Goal: Transaction & Acquisition: Purchase product/service

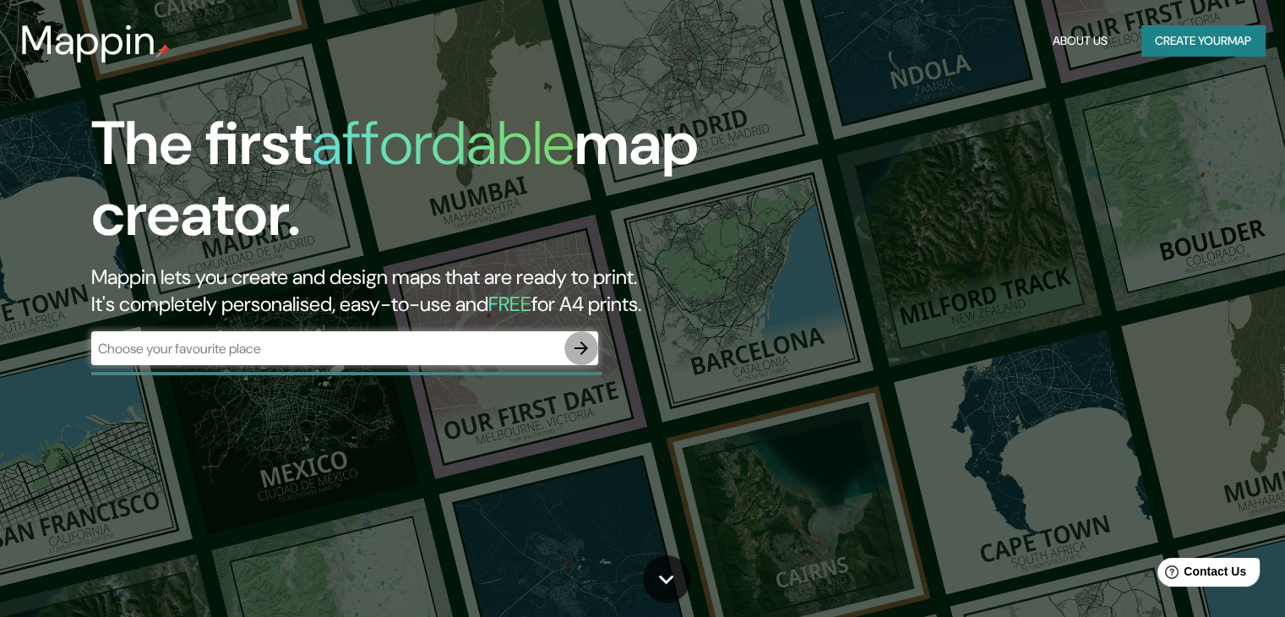
click at [584, 350] on icon "button" at bounding box center [582, 348] width 14 height 14
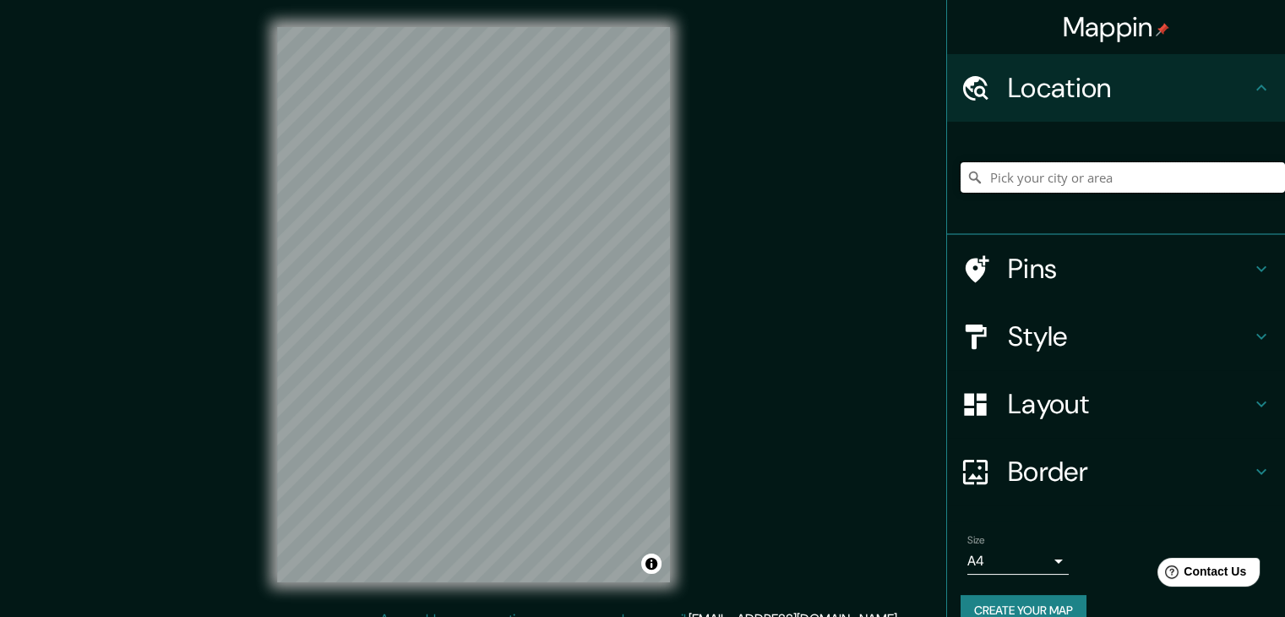
click at [1061, 182] on input "Pick your city or area" at bounding box center [1123, 177] width 325 height 30
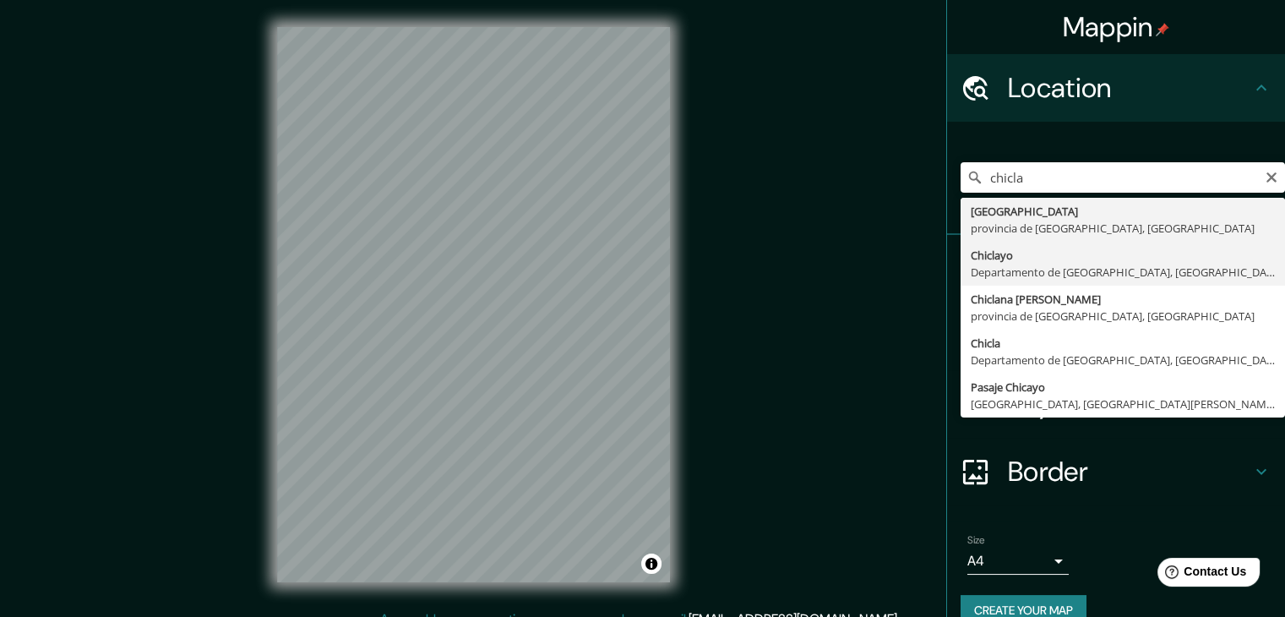
type input "Chiclayo, Departamento de [GEOGRAPHIC_DATA], [GEOGRAPHIC_DATA]"
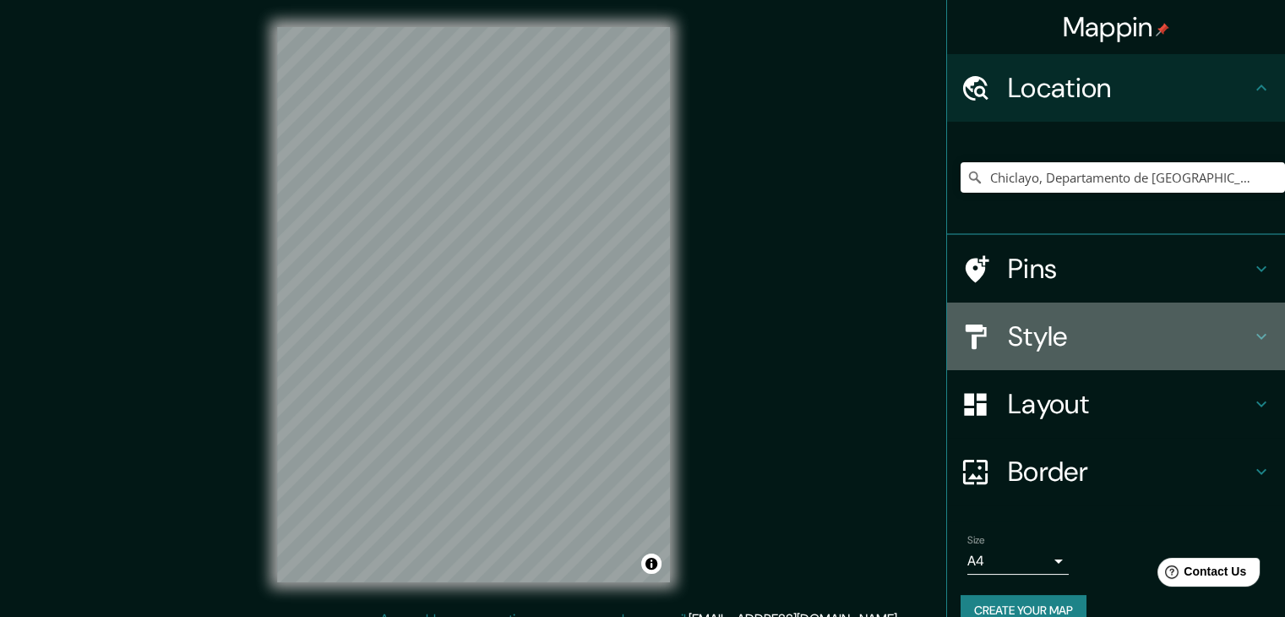
click at [1108, 332] on h4 "Style" at bounding box center [1129, 336] width 243 height 34
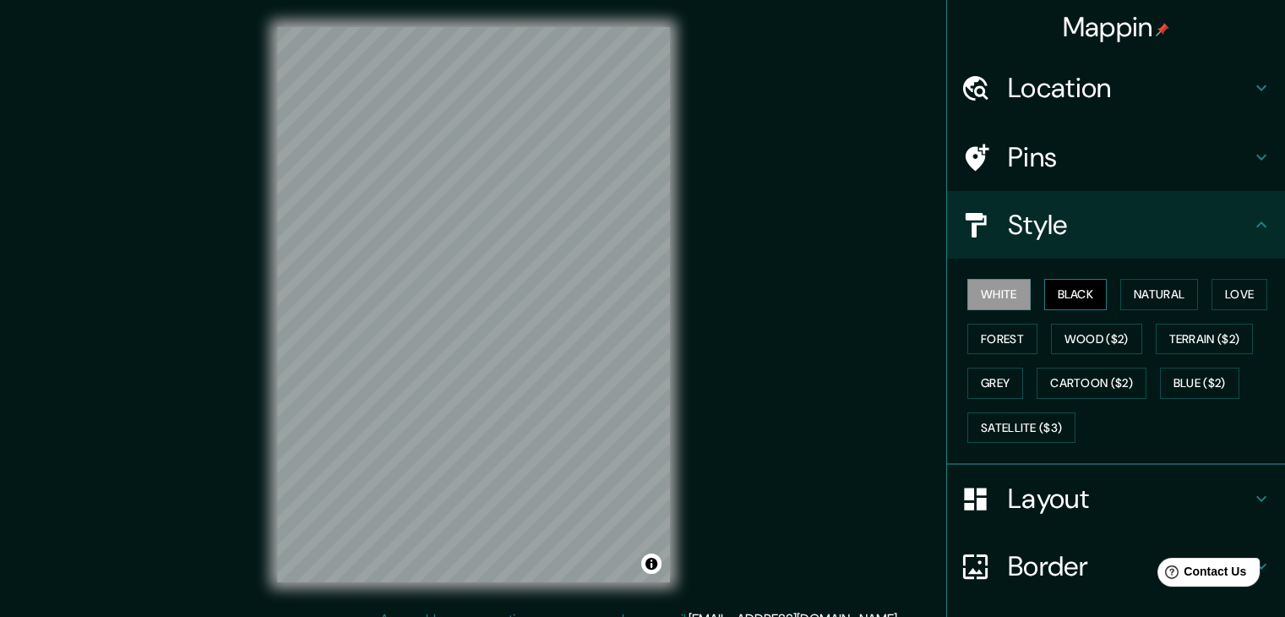
click at [1072, 295] on button "Black" at bounding box center [1075, 294] width 63 height 31
click at [880, 285] on div "Mappin Location Chiclayo, Departamento de Lambayeque, Perú Pins Style White Bla…" at bounding box center [642, 318] width 1285 height 636
click at [1196, 239] on h4 "Style" at bounding box center [1129, 225] width 243 height 34
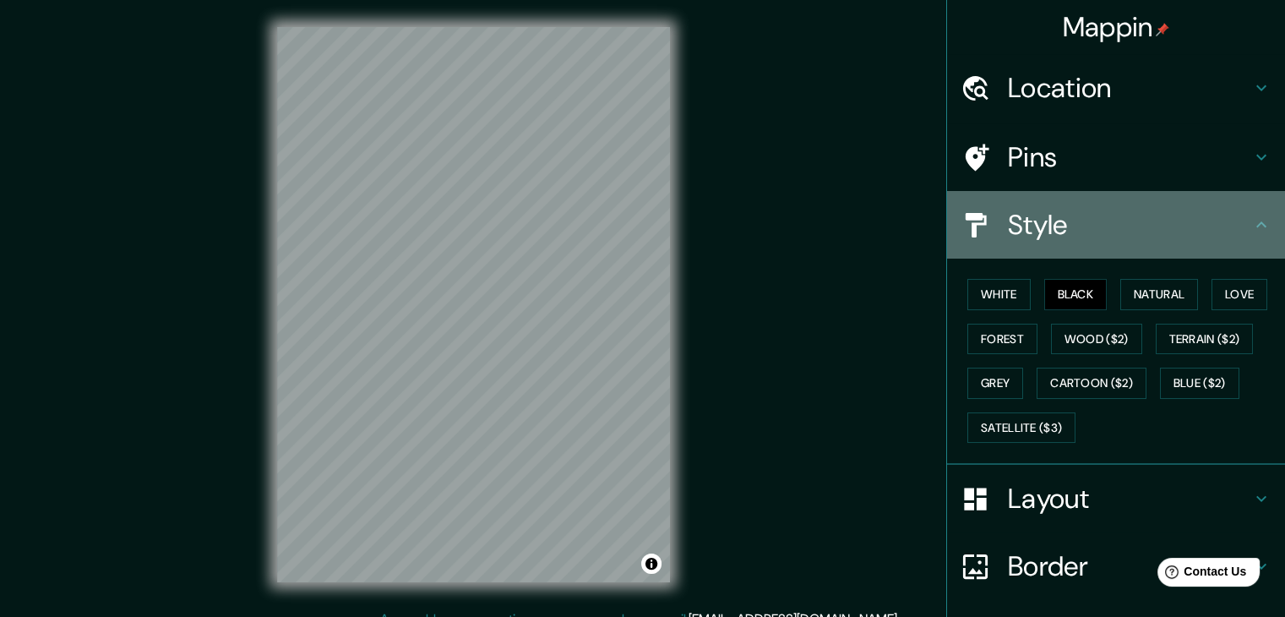
click at [1252, 234] on icon at bounding box center [1262, 225] width 20 height 20
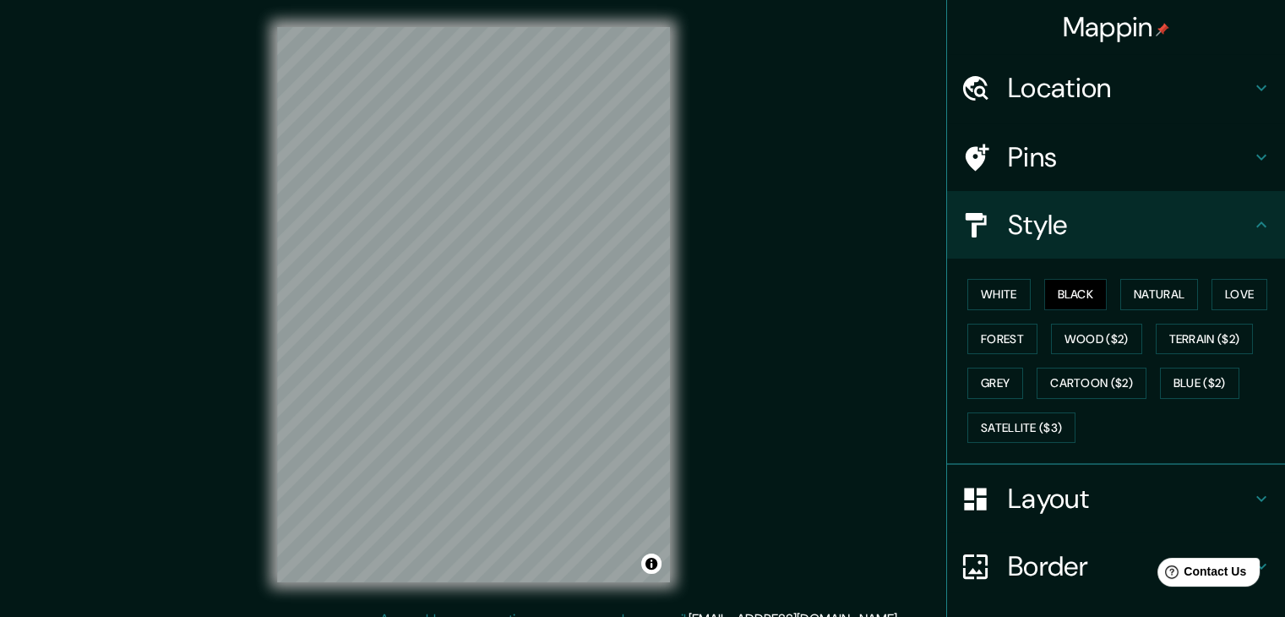
click at [1252, 230] on icon at bounding box center [1262, 225] width 20 height 20
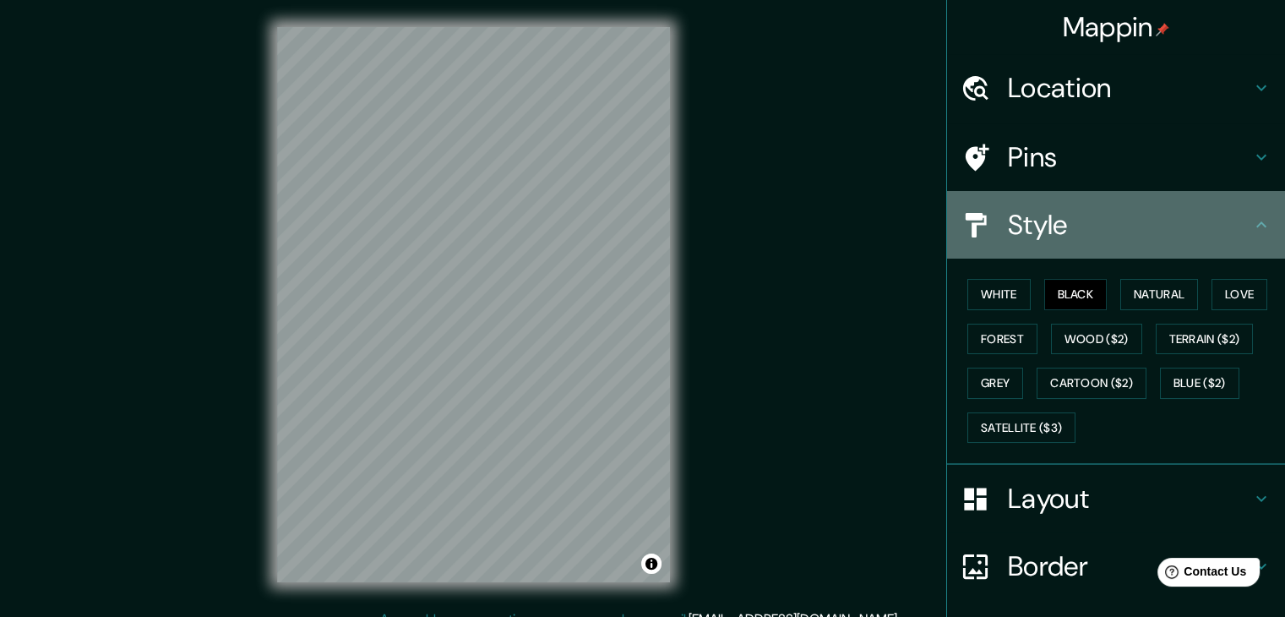
click at [1030, 240] on h4 "Style" at bounding box center [1129, 225] width 243 height 34
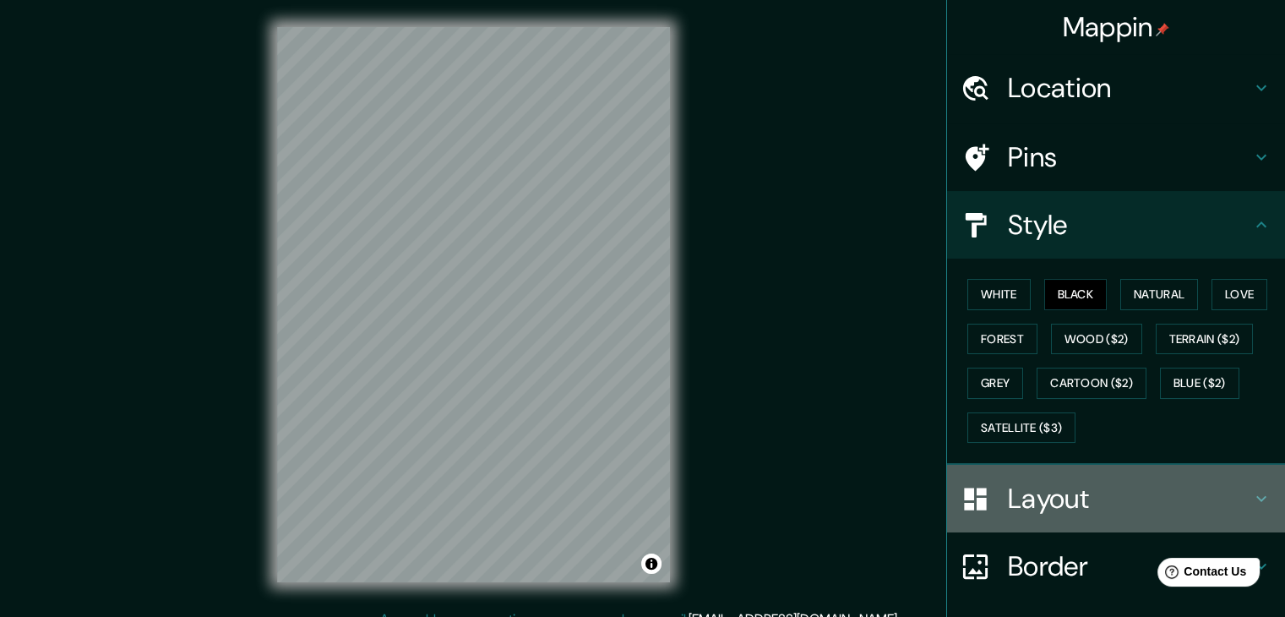
click at [1216, 493] on h4 "Layout" at bounding box center [1129, 499] width 243 height 34
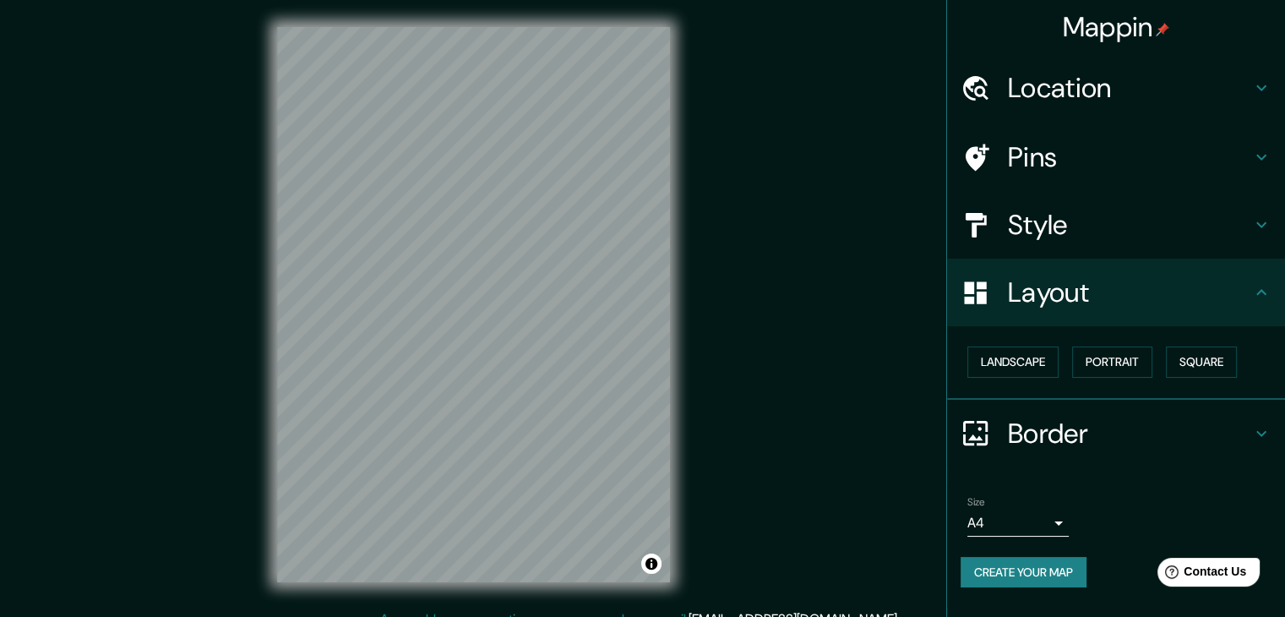
click at [988, 518] on body "Mappin Location Chiclayo, Departamento de Lambayeque, Perú Pins Style Layout La…" at bounding box center [642, 308] width 1285 height 617
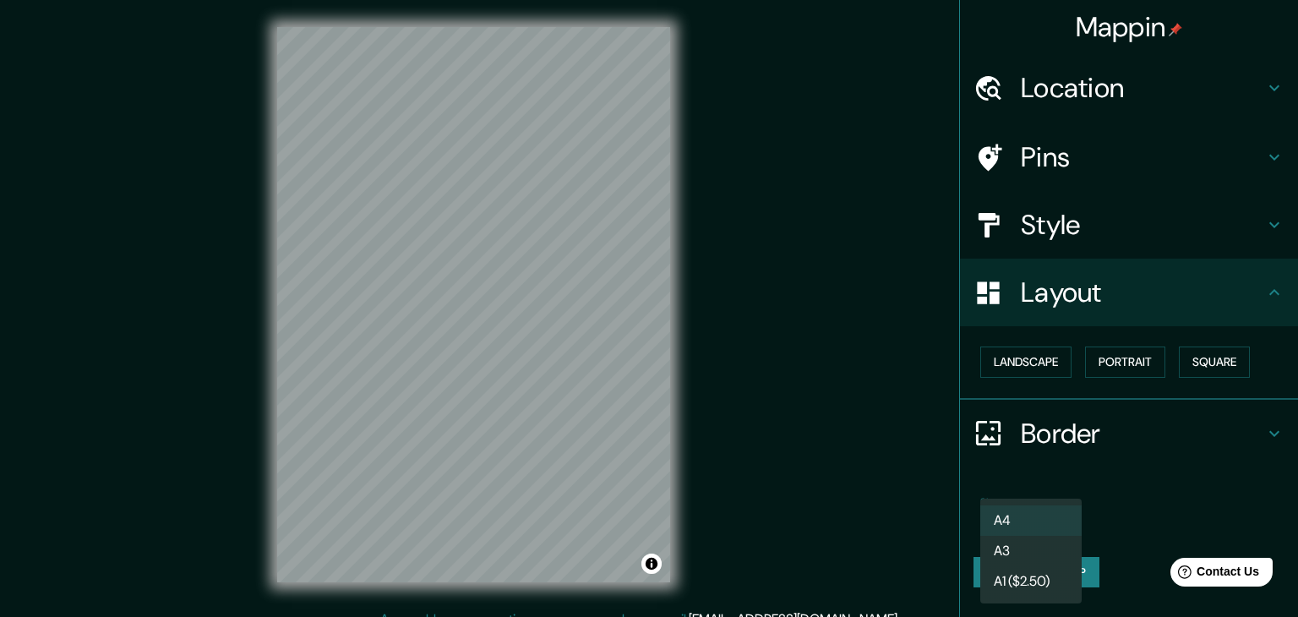
click at [1126, 511] on div at bounding box center [649, 308] width 1298 height 617
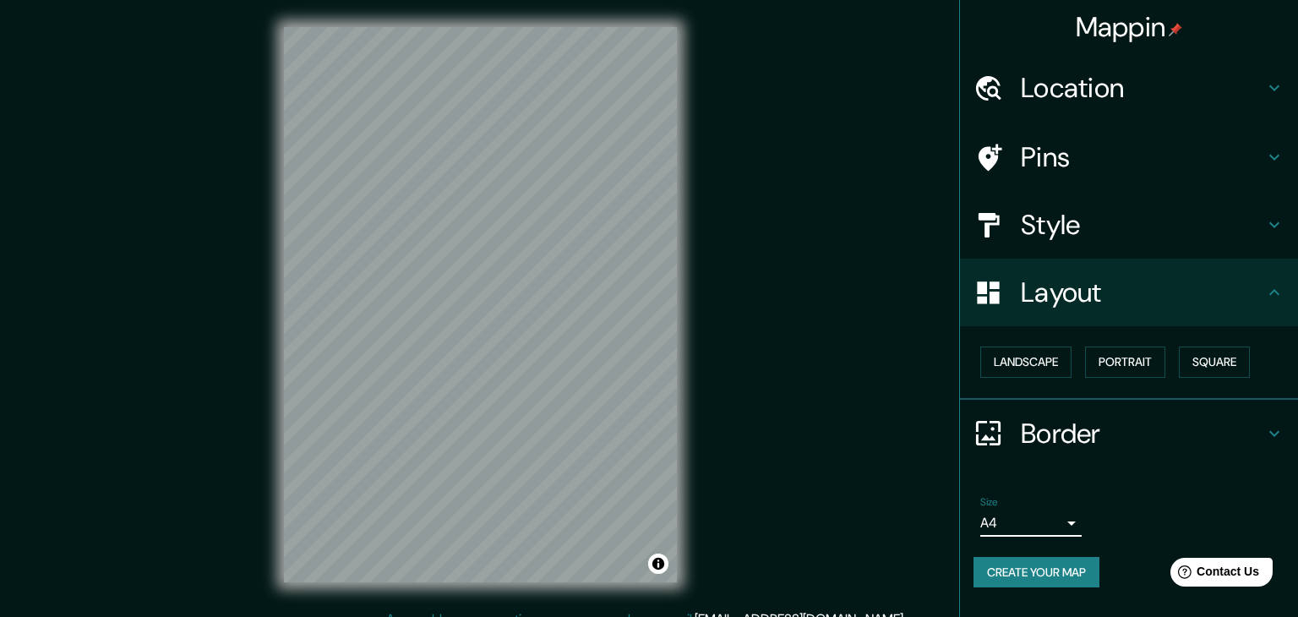
click at [1042, 521] on body "Mappin Location Chiclayo, Departamento de Lambayeque, Perú Pins Style Layout La…" at bounding box center [649, 308] width 1298 height 617
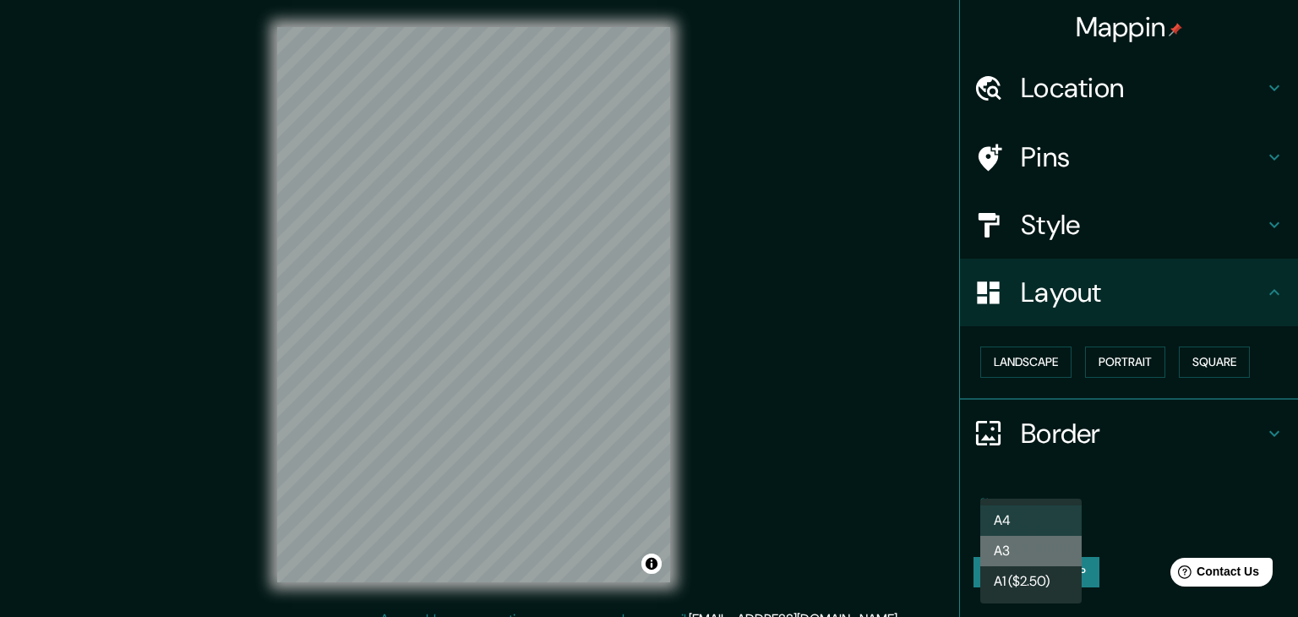
click at [1023, 557] on li "A3" at bounding box center [1030, 551] width 101 height 30
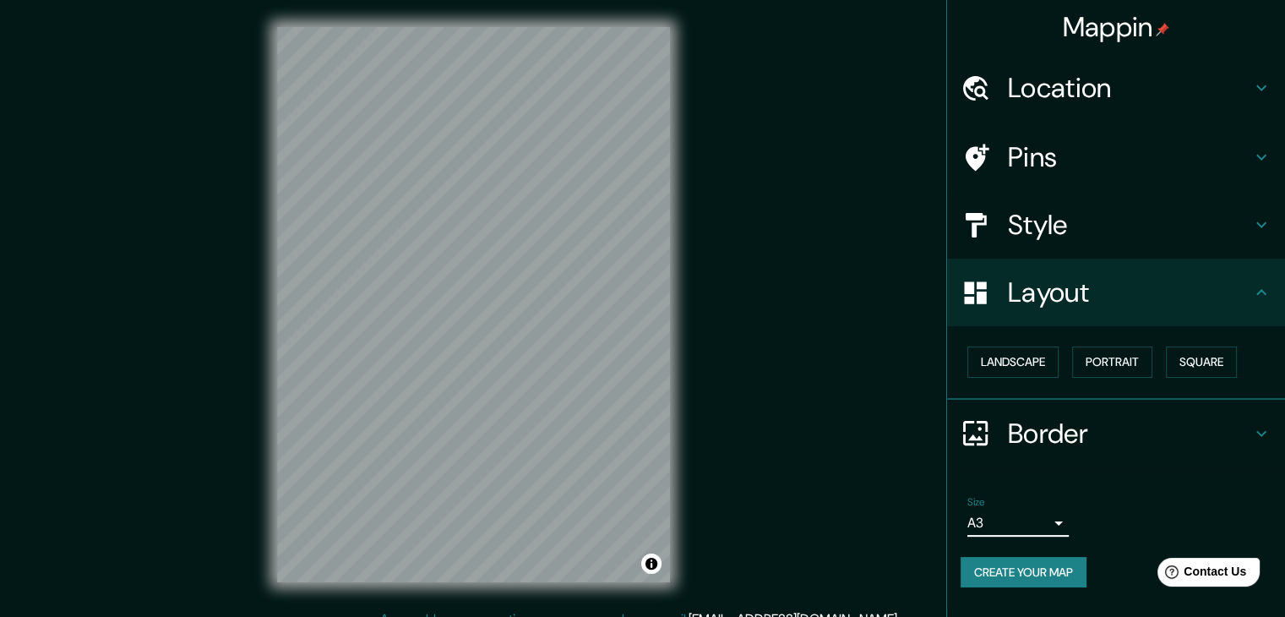
click at [1180, 213] on h4 "Style" at bounding box center [1129, 225] width 243 height 34
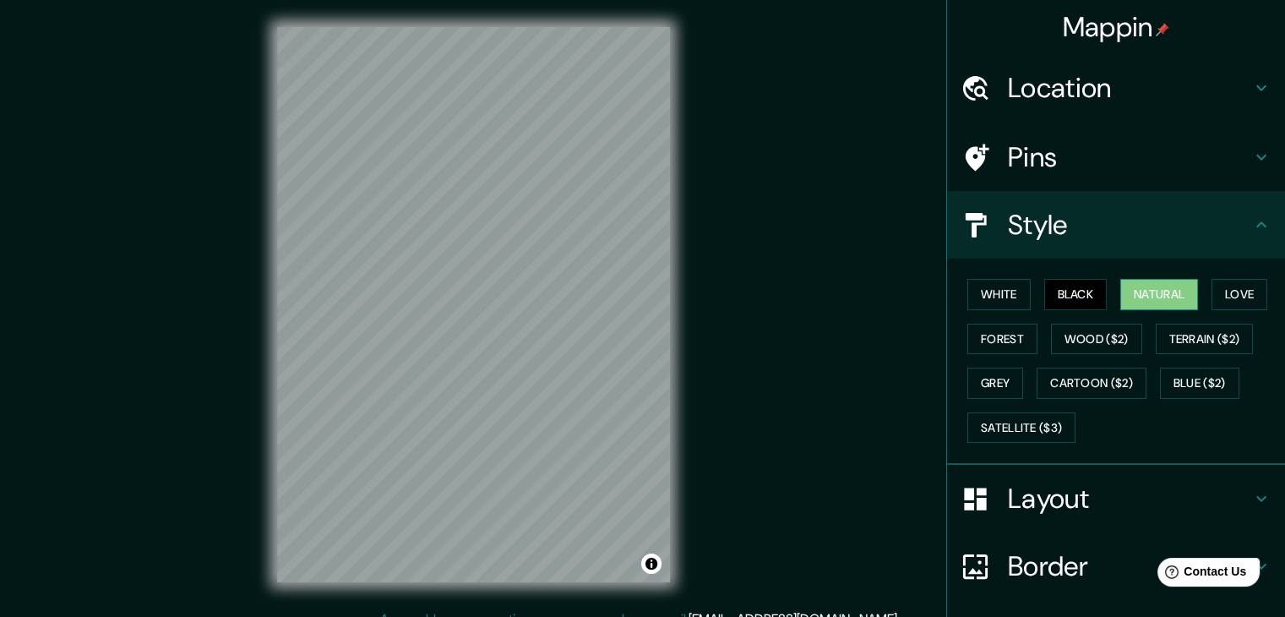
click at [1153, 292] on button "Natural" at bounding box center [1160, 294] width 78 height 31
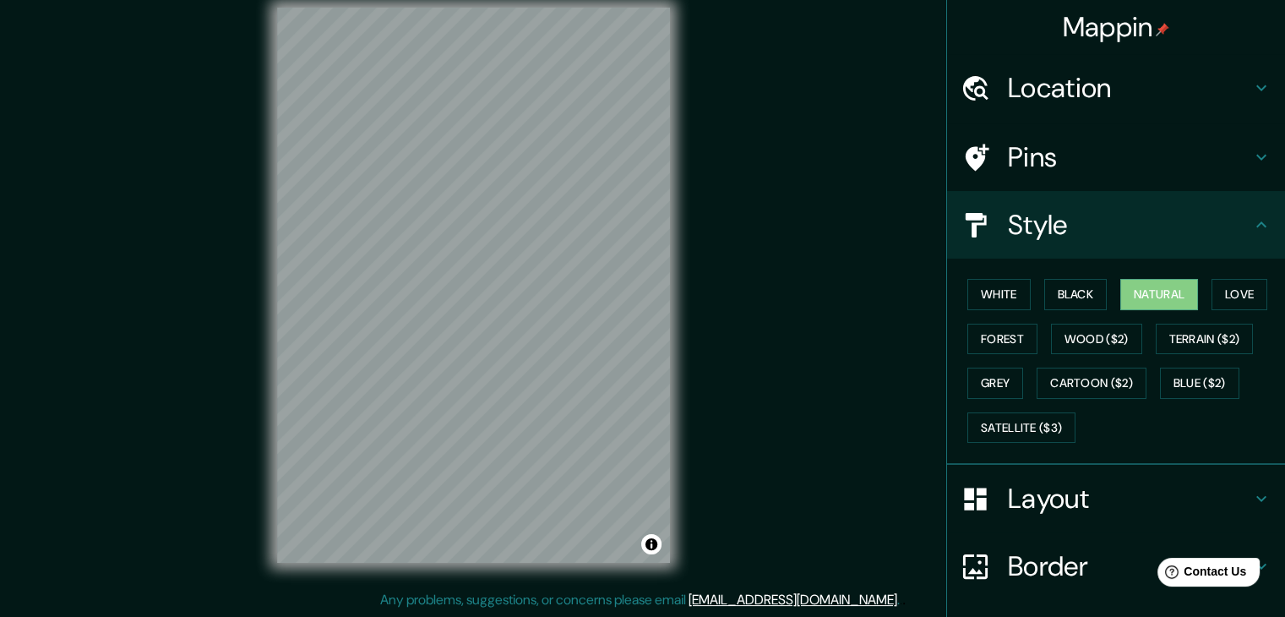
click at [1061, 169] on h4 "Pins" at bounding box center [1129, 157] width 243 height 34
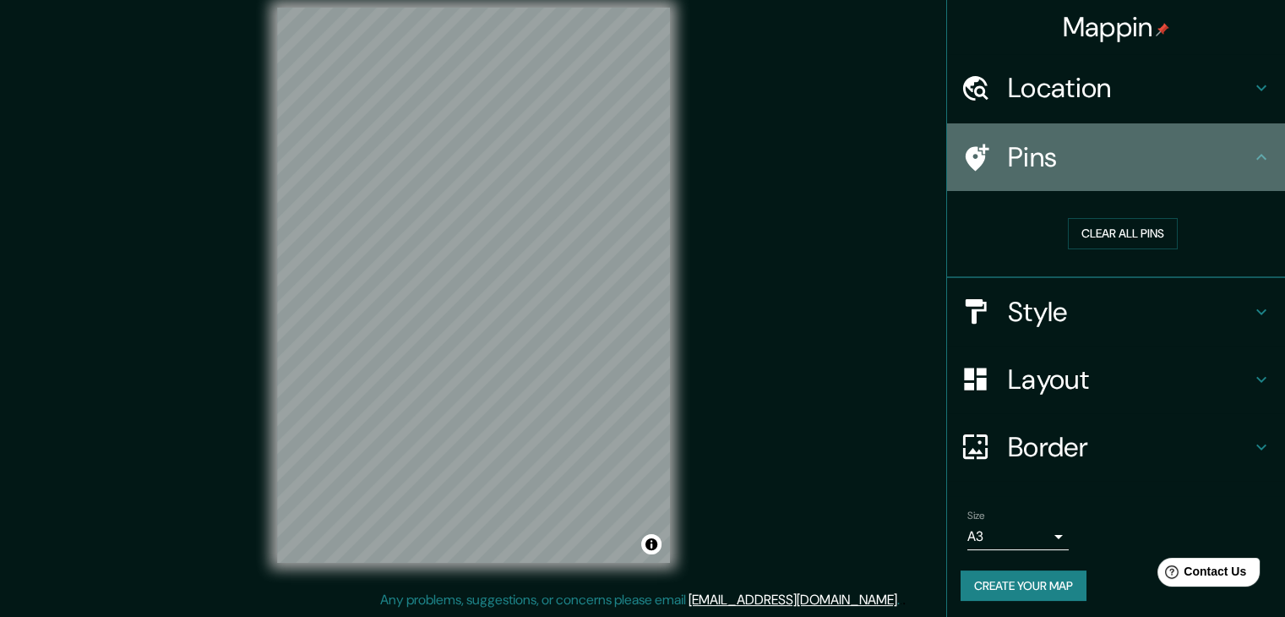
click at [1110, 165] on h4 "Pins" at bounding box center [1129, 157] width 243 height 34
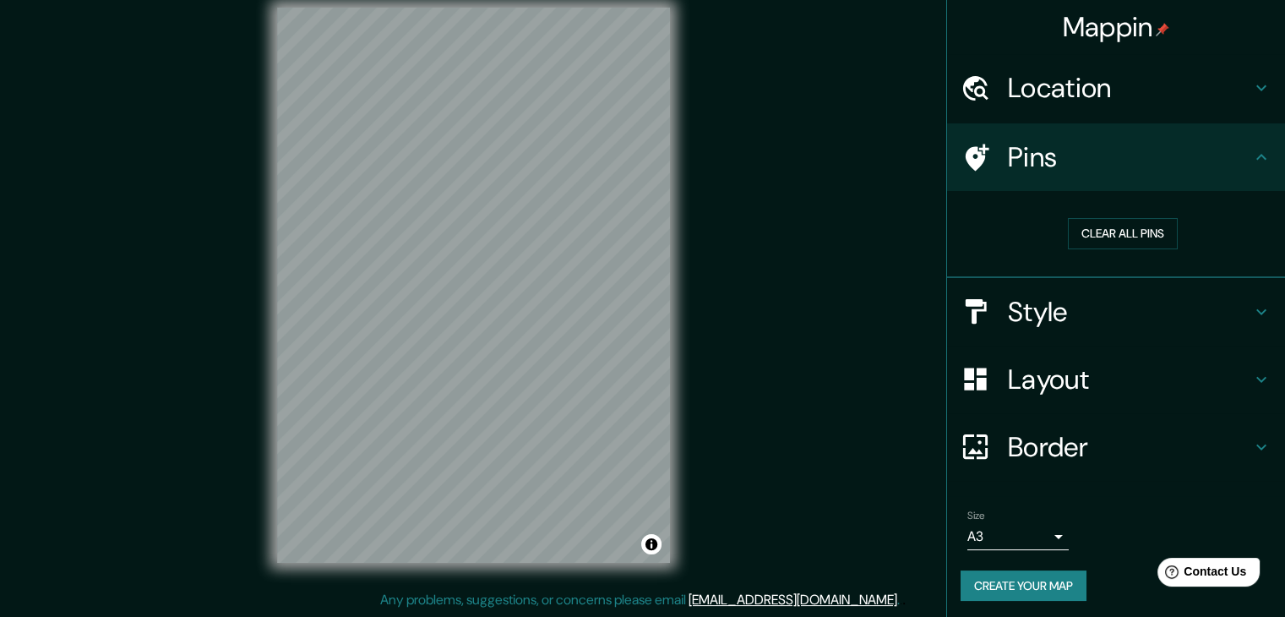
click at [1078, 315] on h4 "Style" at bounding box center [1129, 312] width 243 height 34
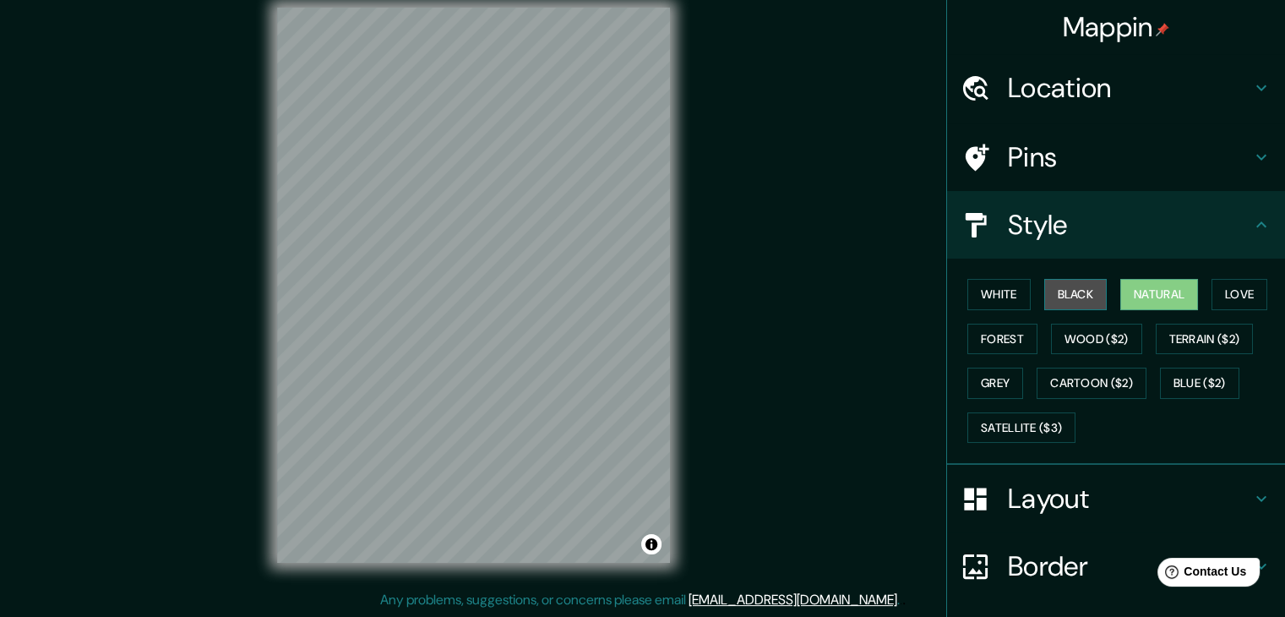
click at [1070, 303] on button "Black" at bounding box center [1075, 294] width 63 height 31
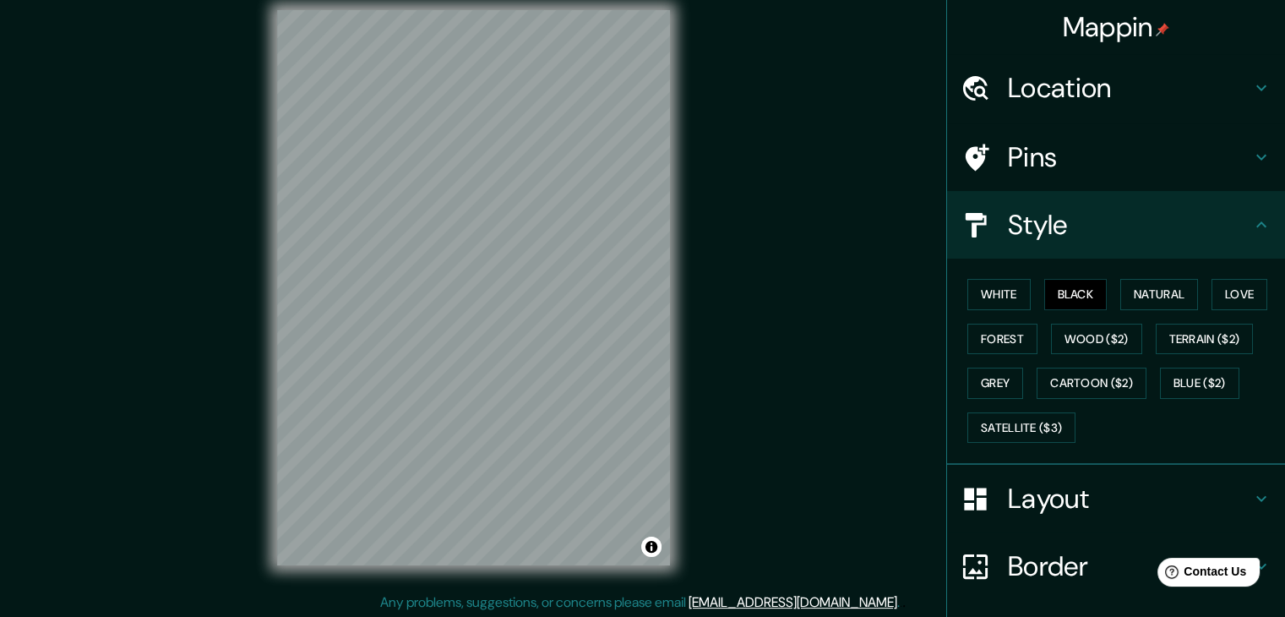
scroll to position [14, 0]
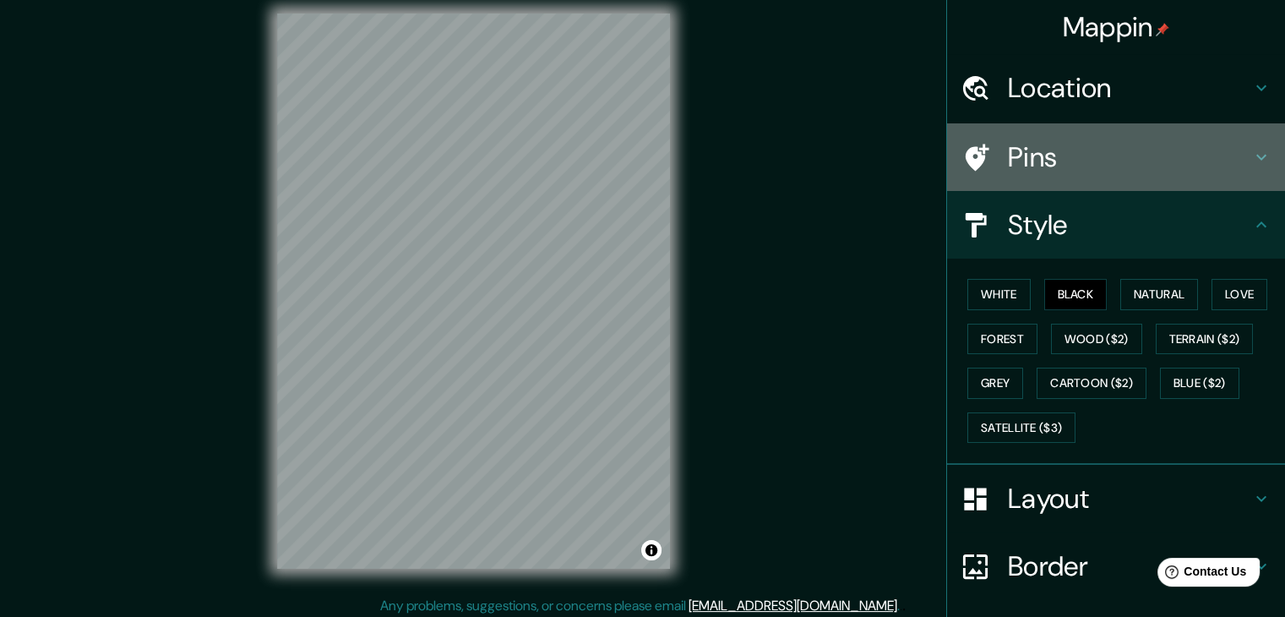
click at [1086, 160] on h4 "Pins" at bounding box center [1129, 157] width 243 height 34
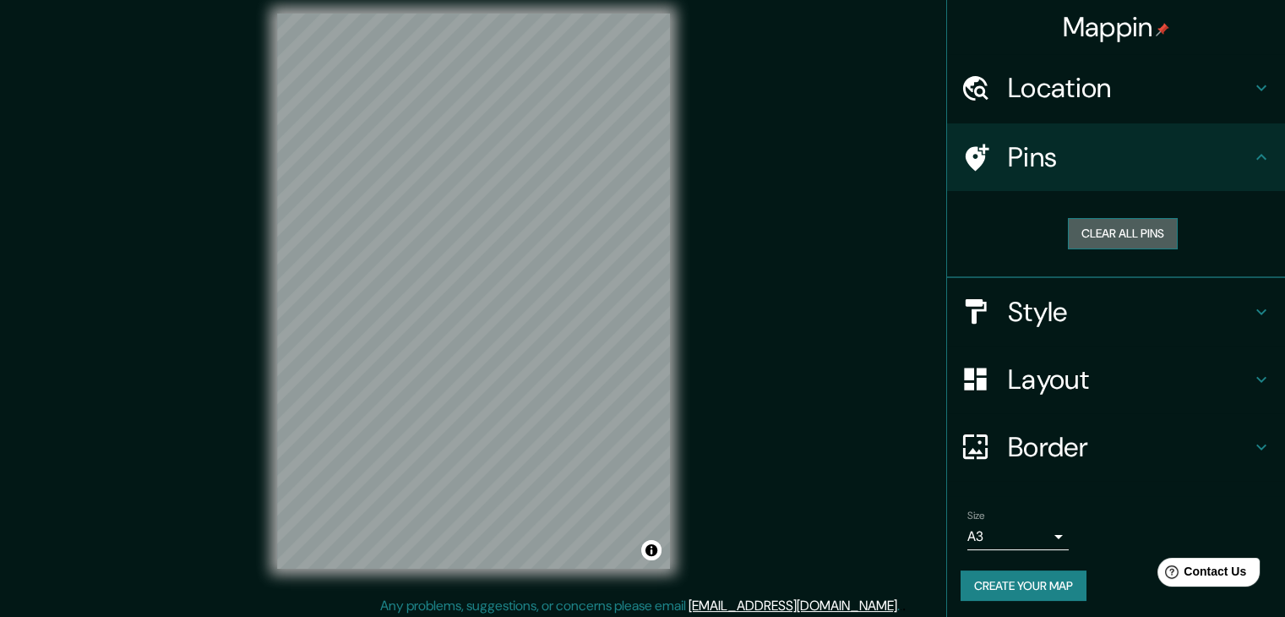
click at [1105, 222] on button "Clear all pins" at bounding box center [1123, 233] width 110 height 31
click at [1105, 237] on button "Clear all pins" at bounding box center [1123, 233] width 110 height 31
click at [1093, 319] on h4 "Style" at bounding box center [1129, 312] width 243 height 34
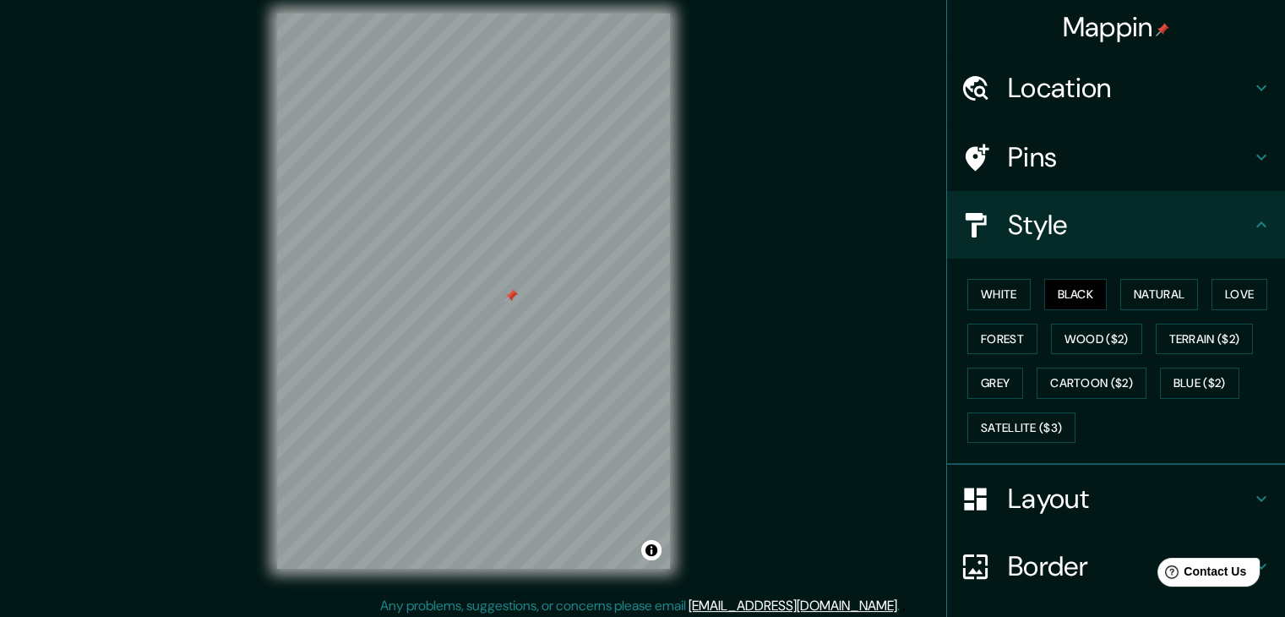
click at [507, 295] on div at bounding box center [511, 296] width 14 height 14
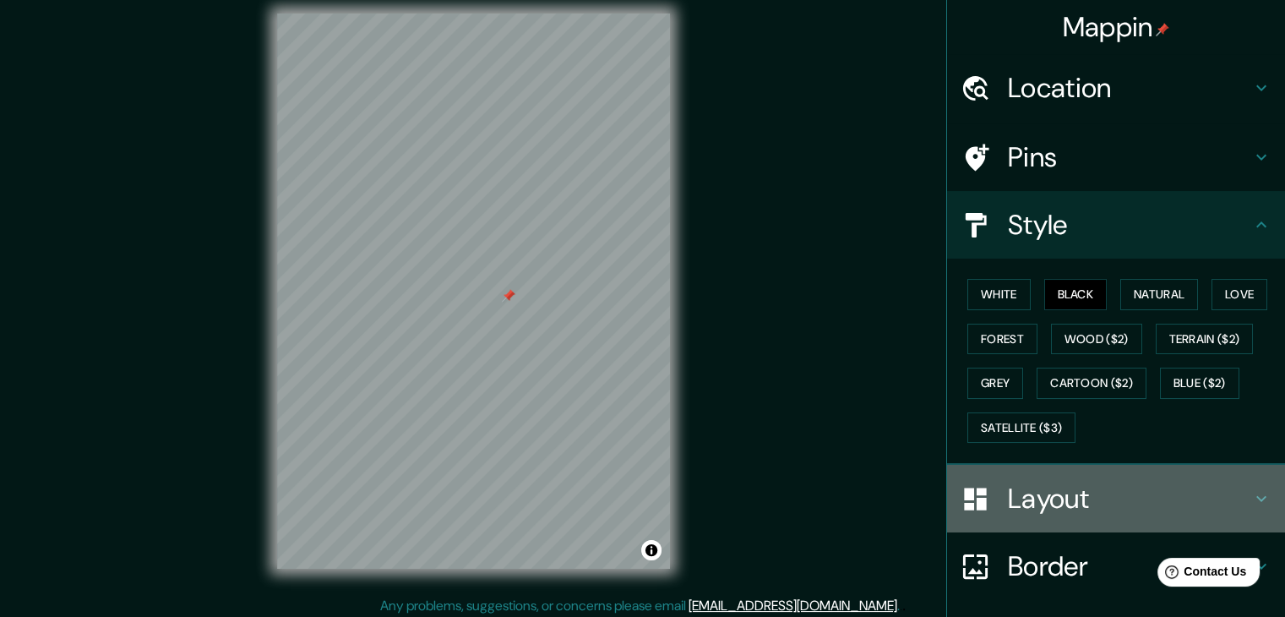
click at [1057, 509] on h4 "Layout" at bounding box center [1129, 499] width 243 height 34
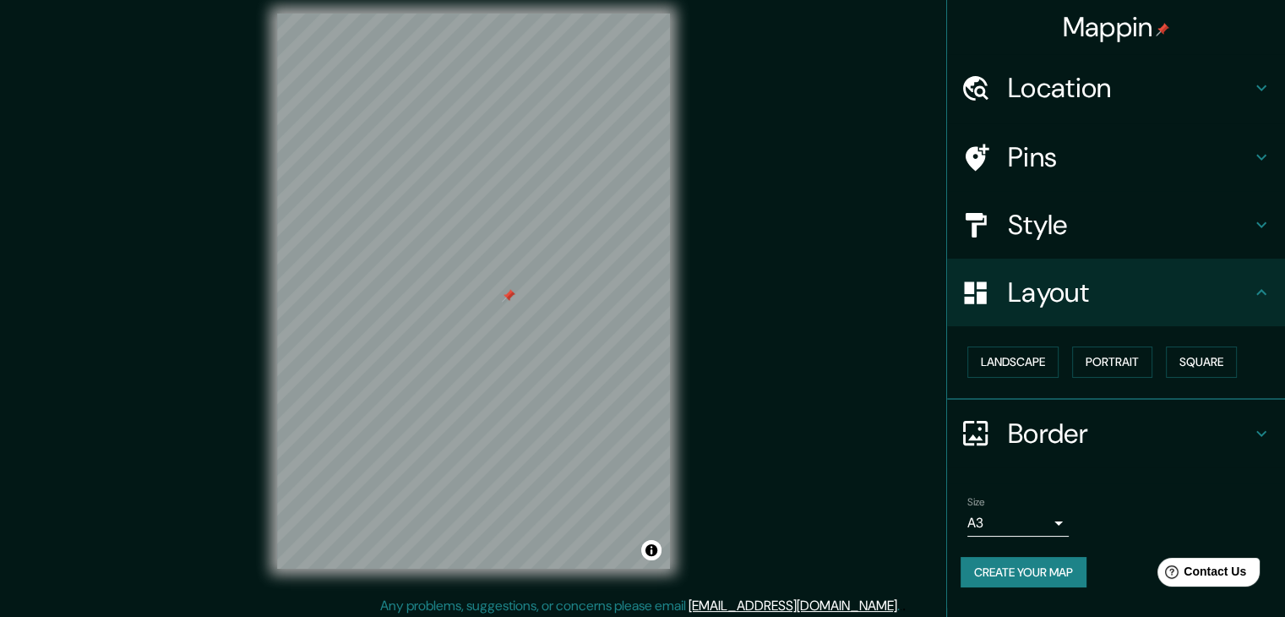
scroll to position [19, 0]
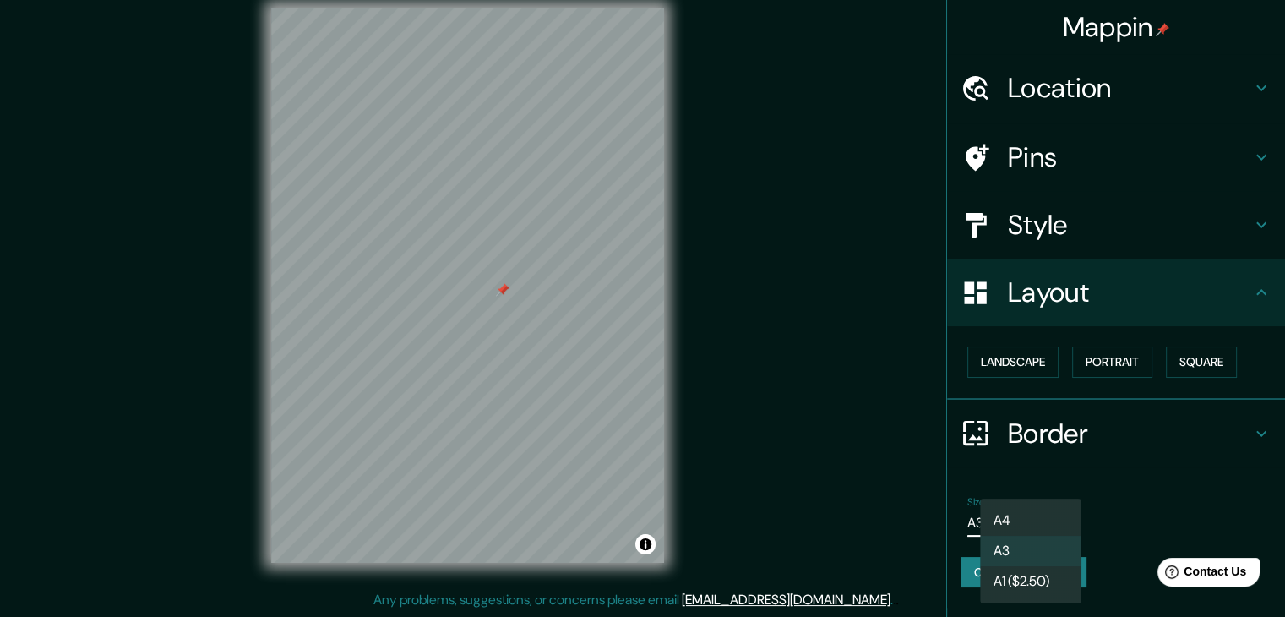
click at [1017, 525] on body "Mappin Location Chiclayo, Departamento de Lambayeque, Perú Pins Style Layout La…" at bounding box center [642, 289] width 1285 height 617
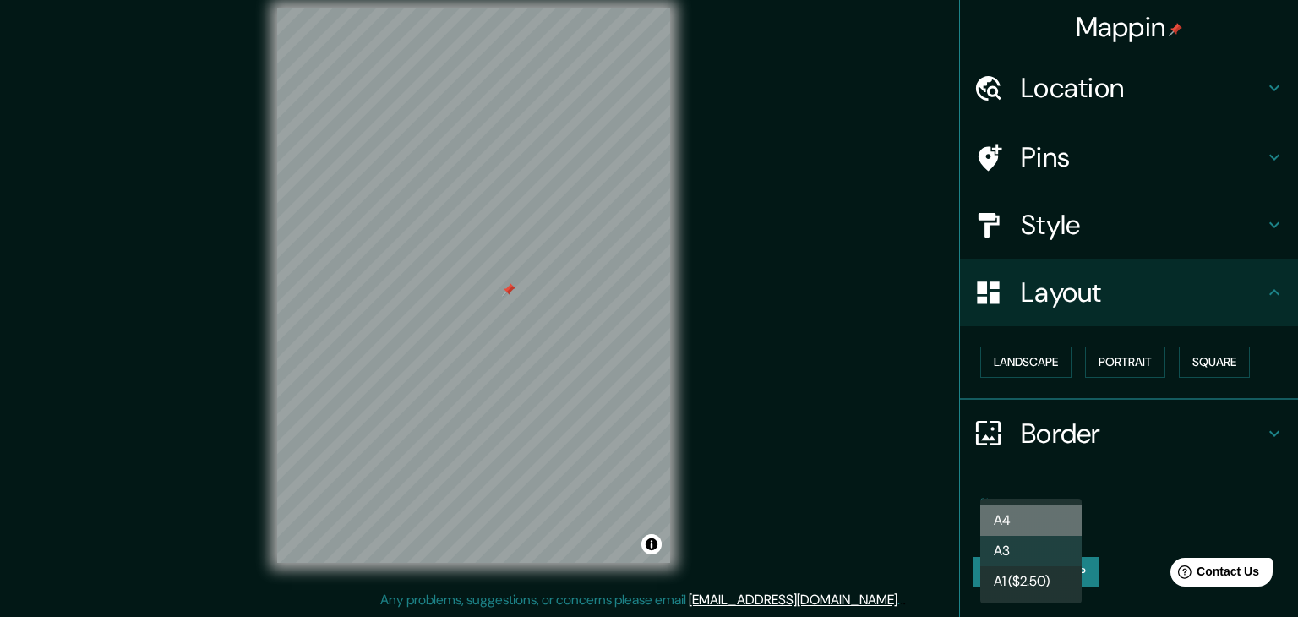
click at [1014, 521] on li "A4" at bounding box center [1030, 520] width 101 height 30
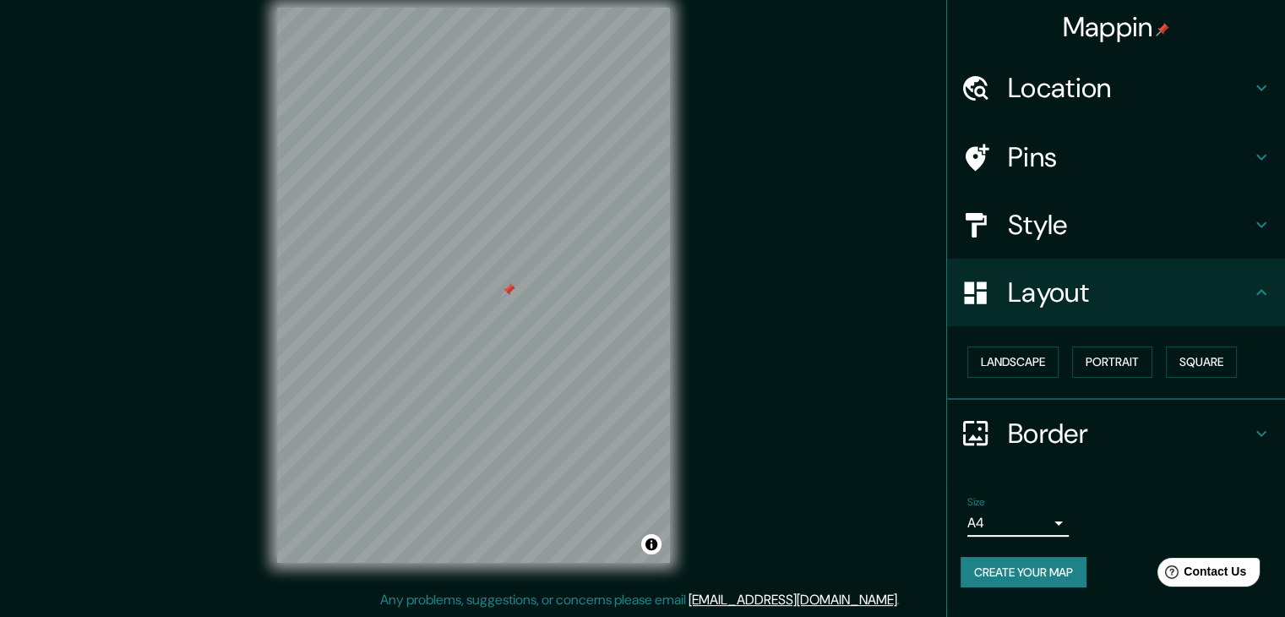
click at [1013, 528] on body "Mappin Location Chiclayo, Departamento de Lambayeque, Perú Pins Style Layout La…" at bounding box center [642, 289] width 1285 height 617
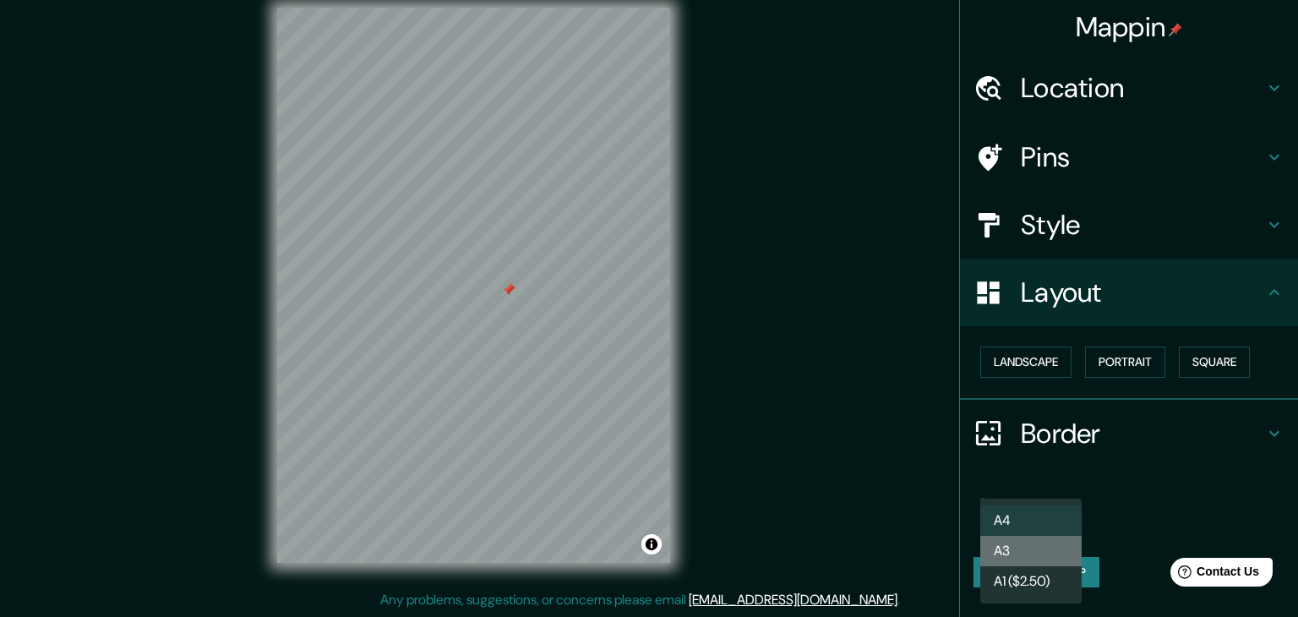
click at [1016, 552] on li "A3" at bounding box center [1030, 551] width 101 height 30
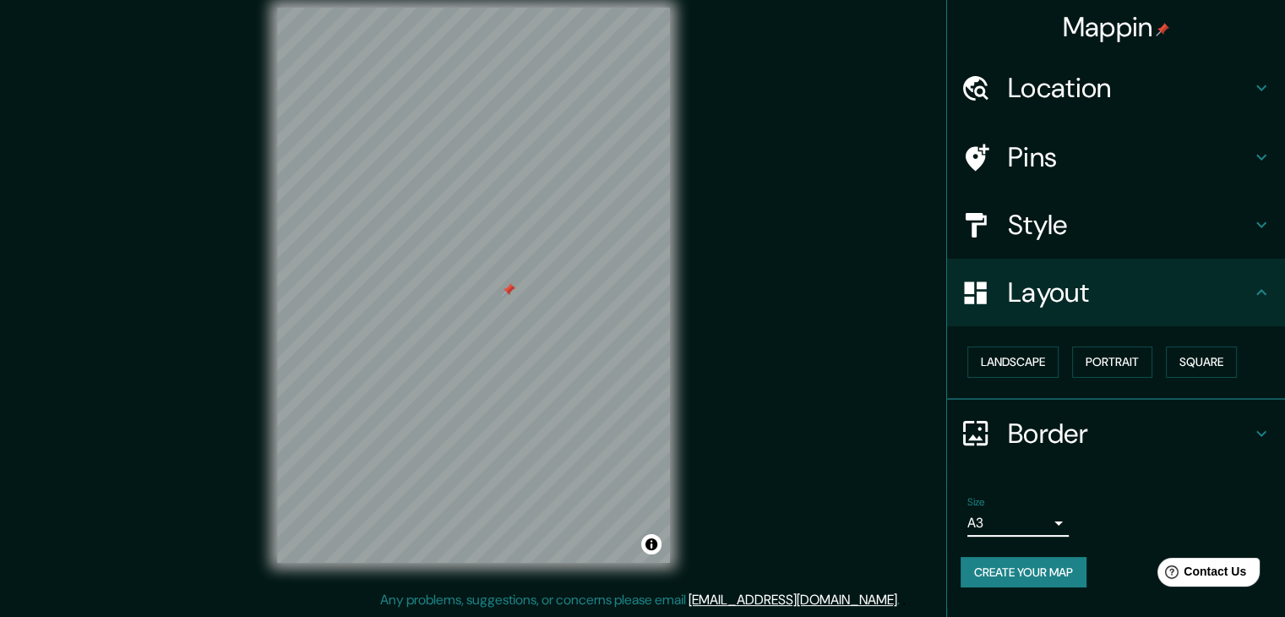
click at [1083, 433] on h4 "Border" at bounding box center [1129, 434] width 243 height 34
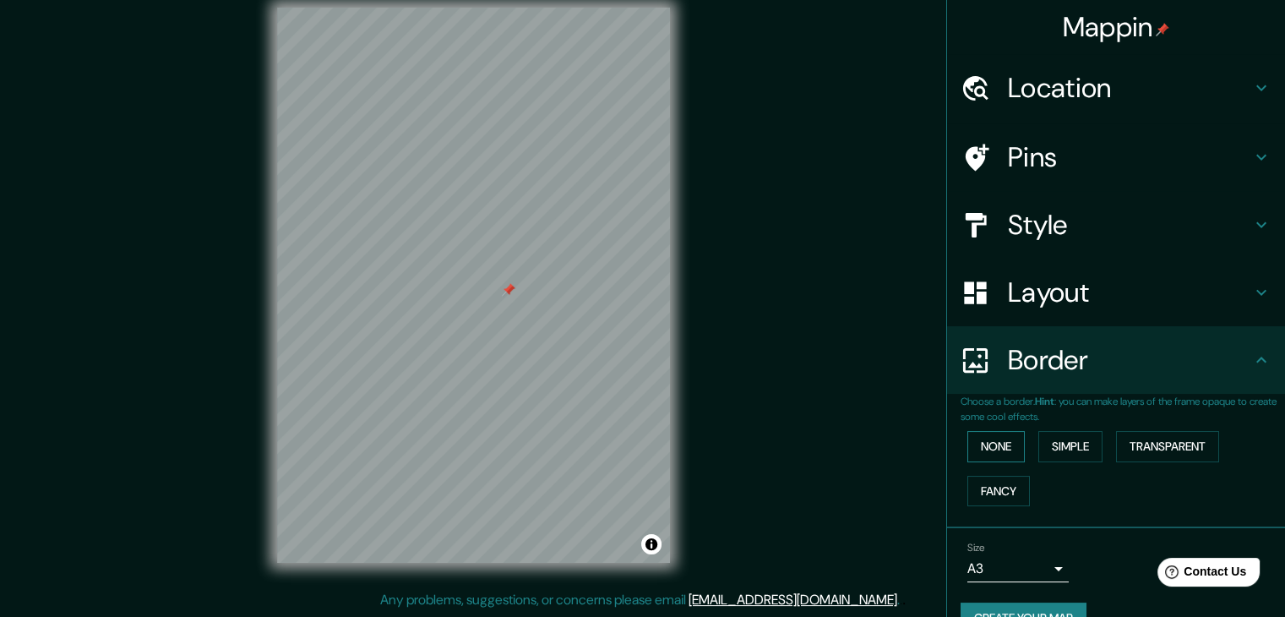
click at [990, 444] on button "None" at bounding box center [996, 446] width 57 height 31
click at [1068, 447] on button "Simple" at bounding box center [1071, 446] width 64 height 31
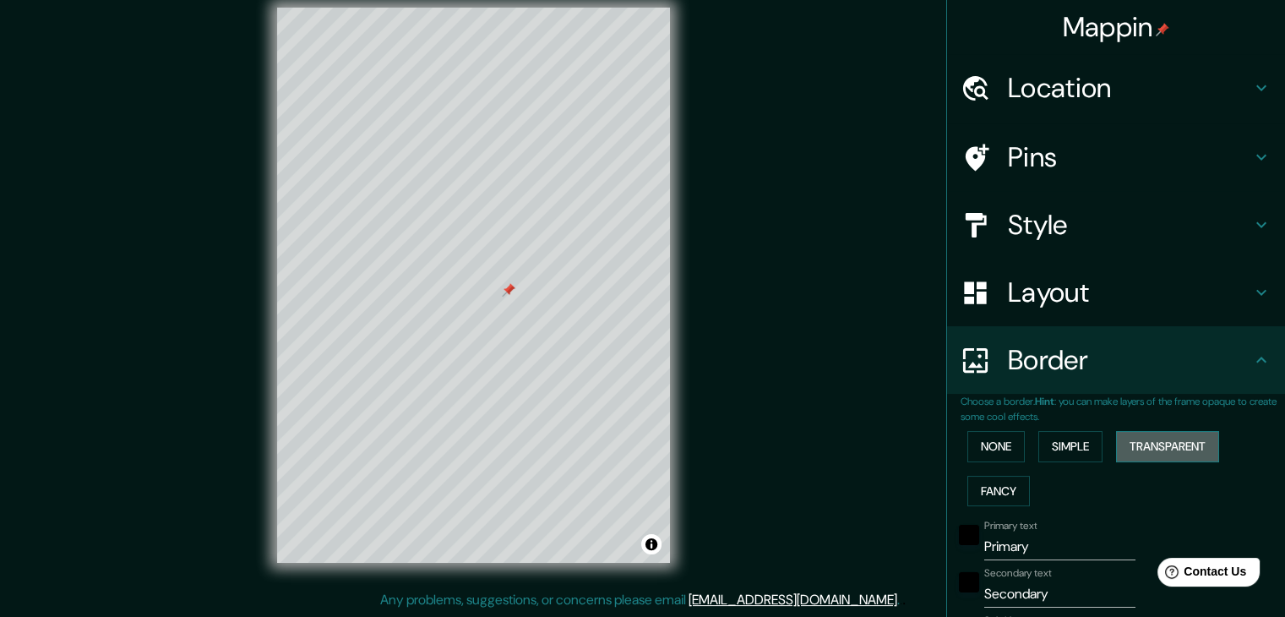
click at [1163, 447] on button "Transparent" at bounding box center [1167, 446] width 103 height 31
click at [1001, 488] on button "Fancy" at bounding box center [999, 491] width 63 height 31
click at [987, 453] on button "None" at bounding box center [996, 446] width 57 height 31
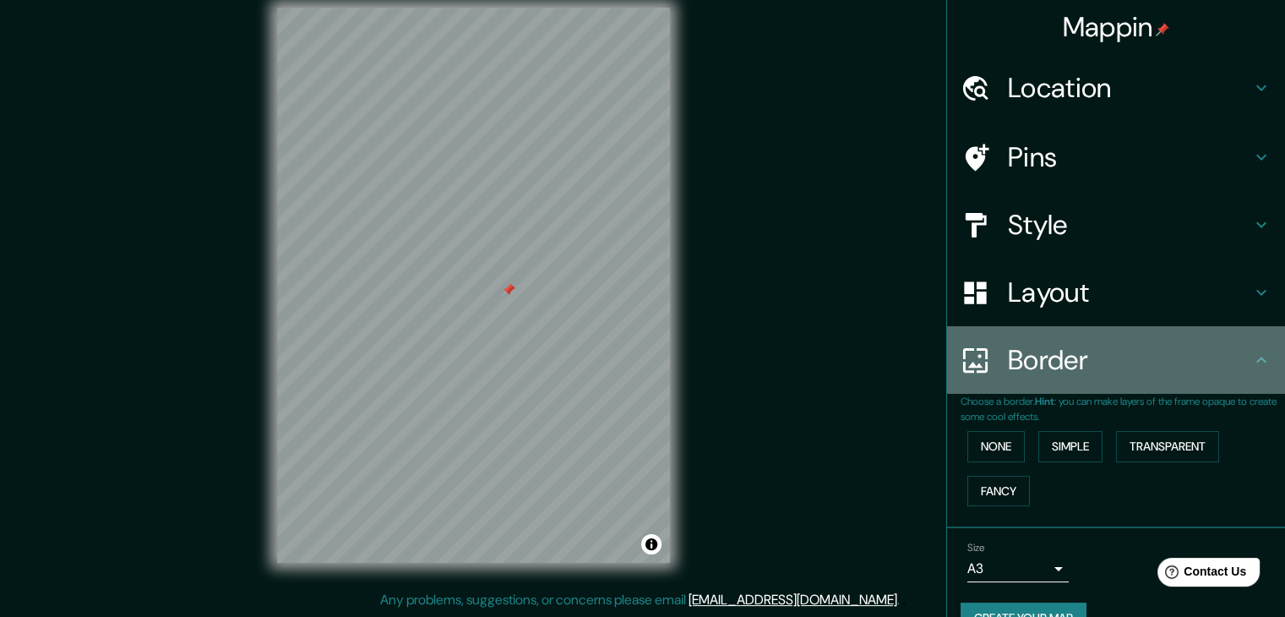
click at [1115, 377] on div "Border" at bounding box center [1116, 360] width 338 height 68
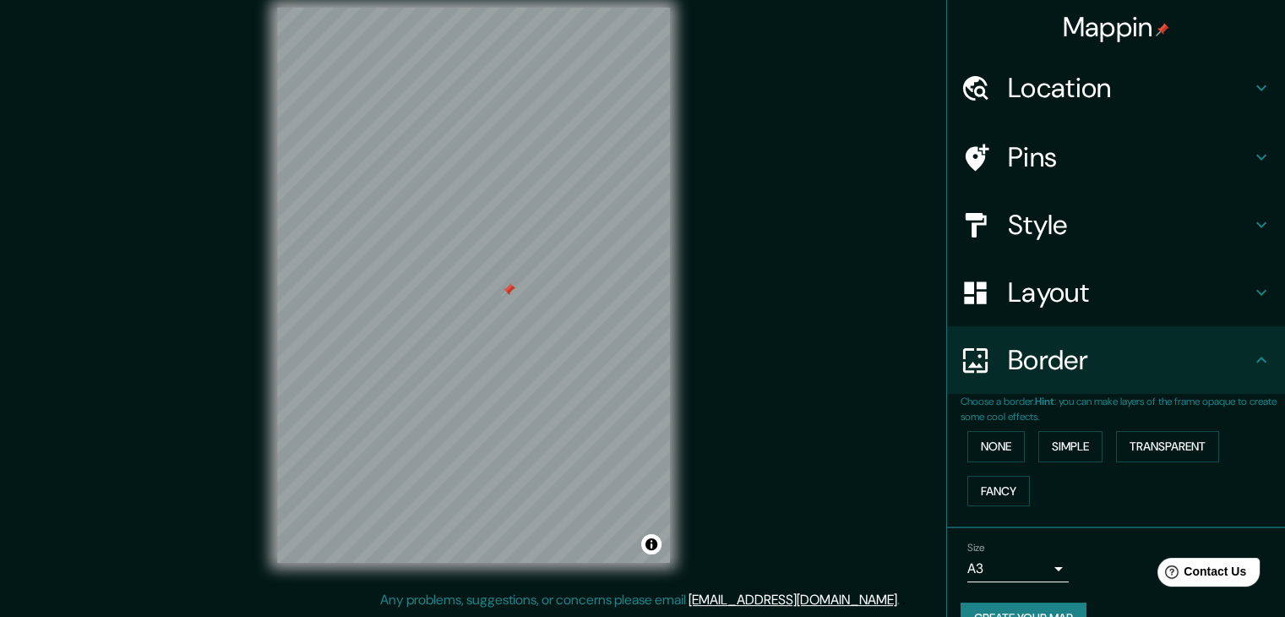
scroll to position [35, 0]
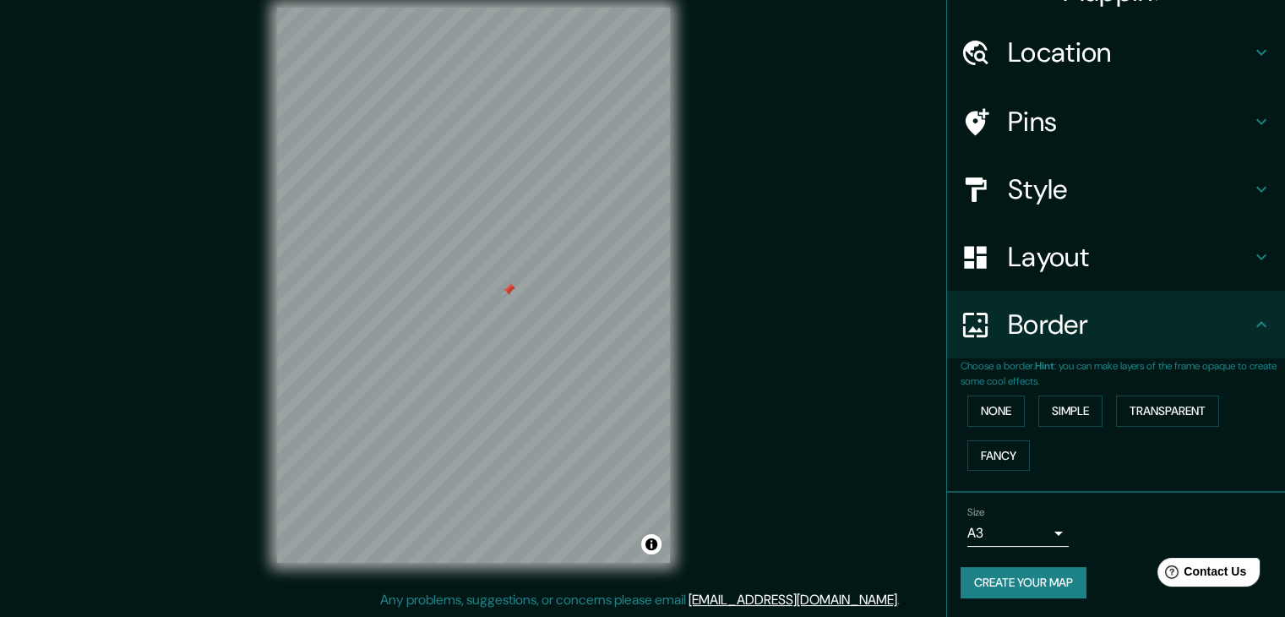
click at [1072, 251] on h4 "Layout" at bounding box center [1129, 257] width 243 height 34
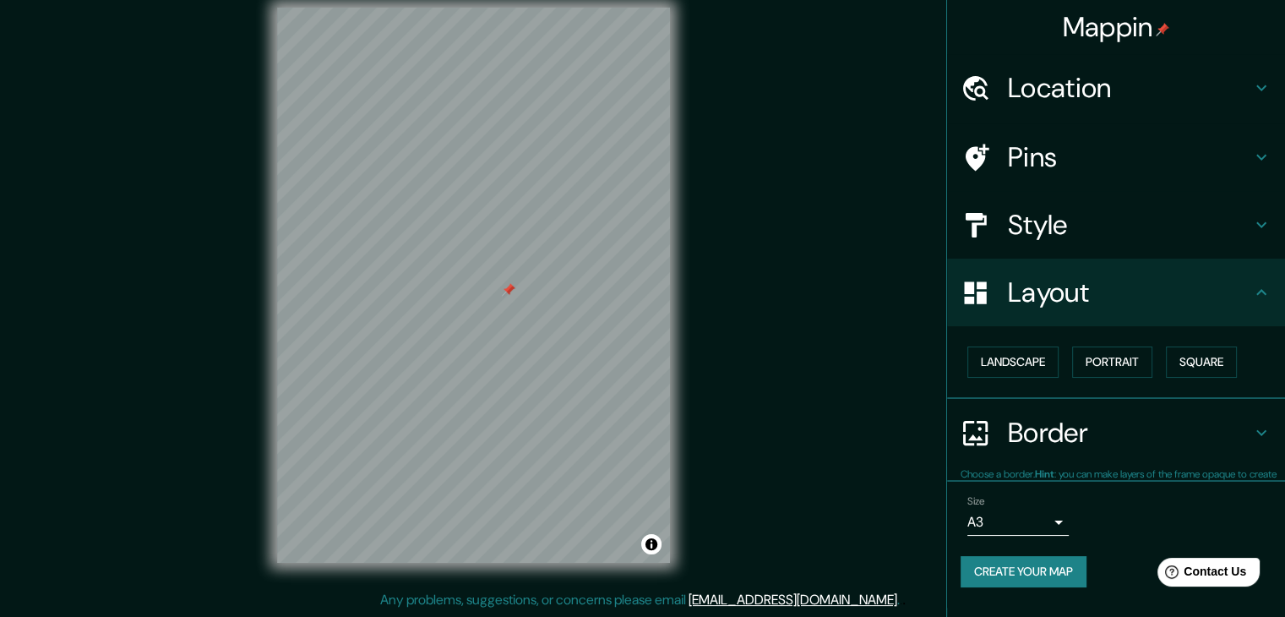
scroll to position [0, 0]
click at [1127, 433] on h4 "Border" at bounding box center [1129, 434] width 243 height 34
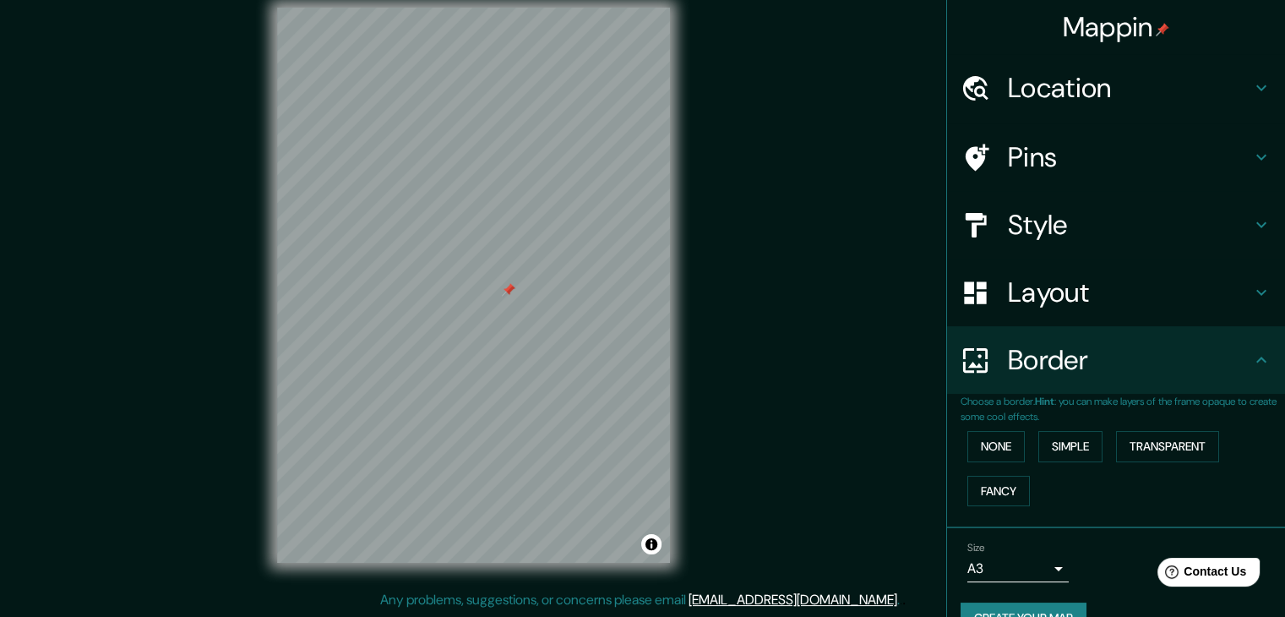
click at [1129, 396] on p "Choose a border. Hint : you can make layers of the frame opaque to create some …" at bounding box center [1123, 409] width 325 height 30
click at [1129, 348] on h4 "Border" at bounding box center [1129, 360] width 243 height 34
click at [1122, 304] on h4 "Layout" at bounding box center [1129, 292] width 243 height 34
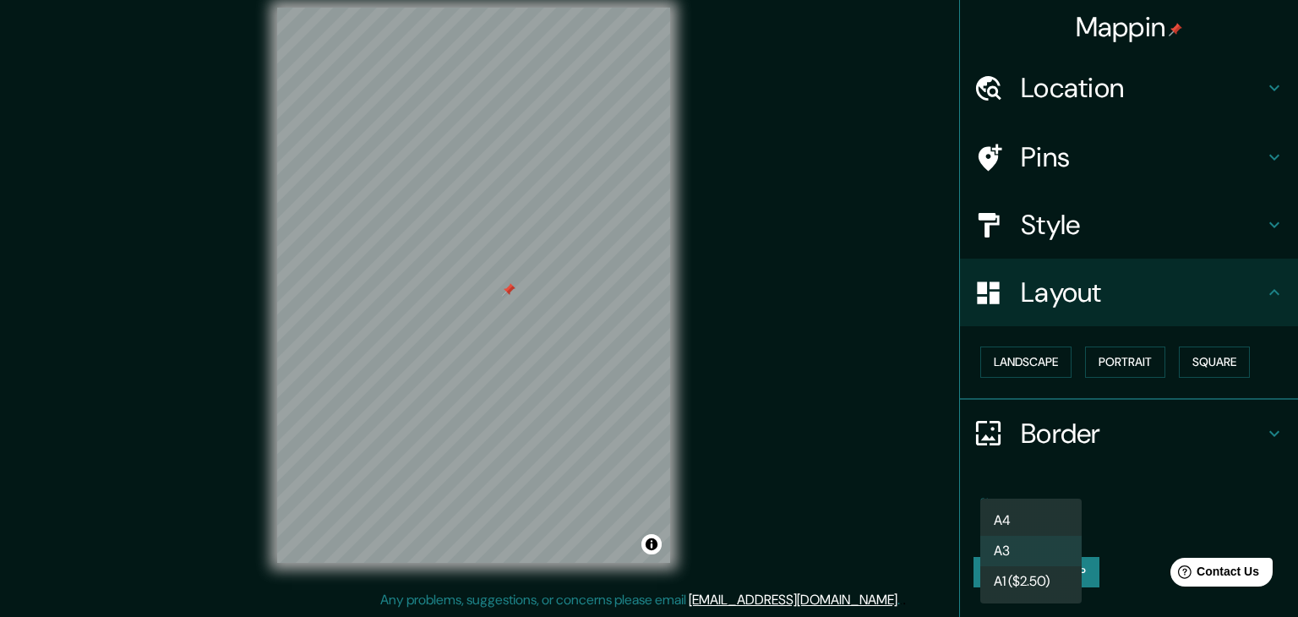
click at [1046, 526] on body "Mappin Location Chiclayo, Departamento de Lambayeque, Perú Pins Style Layout La…" at bounding box center [649, 289] width 1298 height 617
click at [1093, 511] on div at bounding box center [649, 308] width 1298 height 617
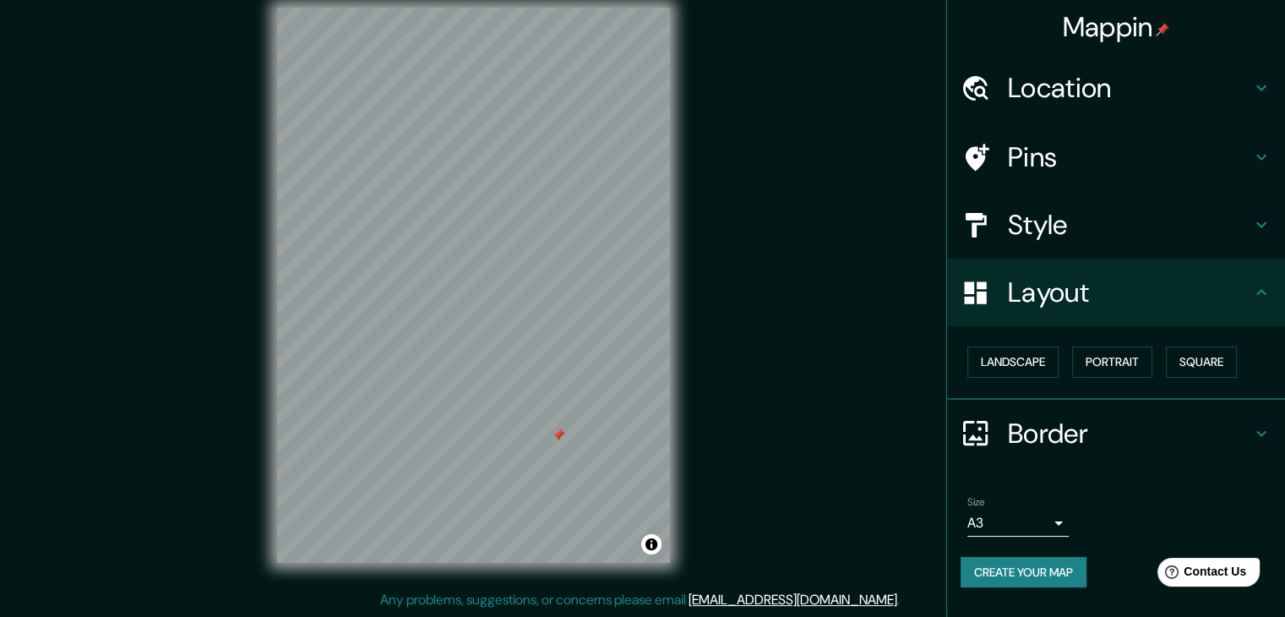
click at [680, 369] on div "© Mapbox © OpenStreetMap Improve this map" at bounding box center [473, 285] width 447 height 609
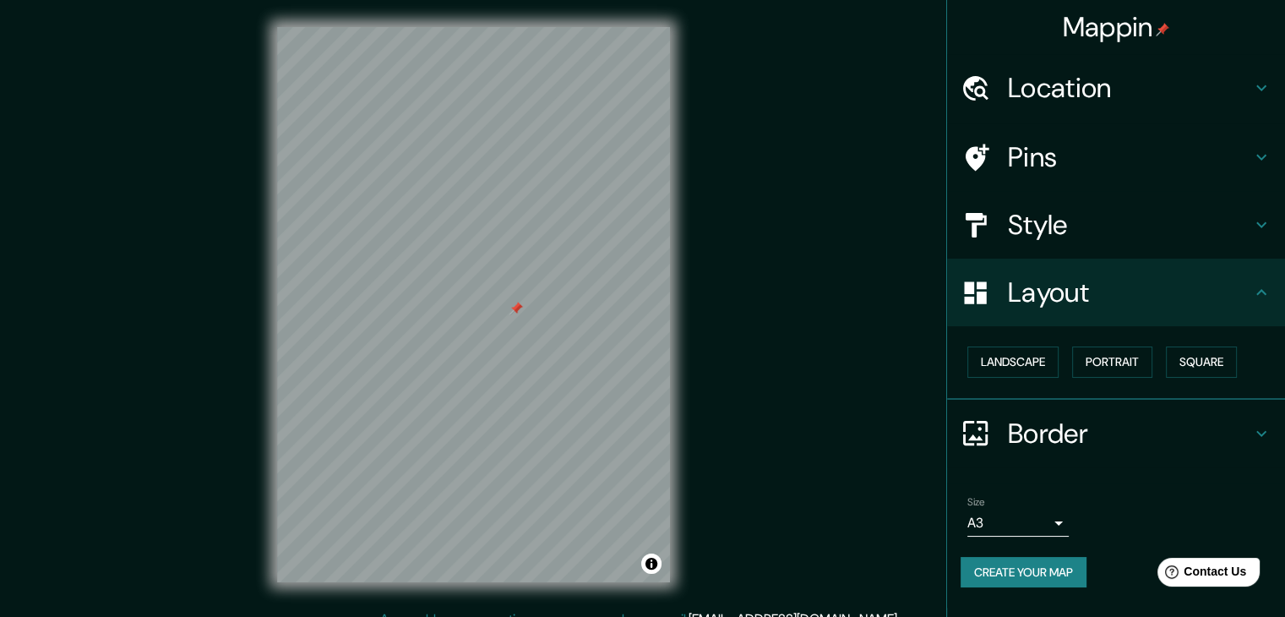
click at [516, 308] on div at bounding box center [517, 309] width 14 height 14
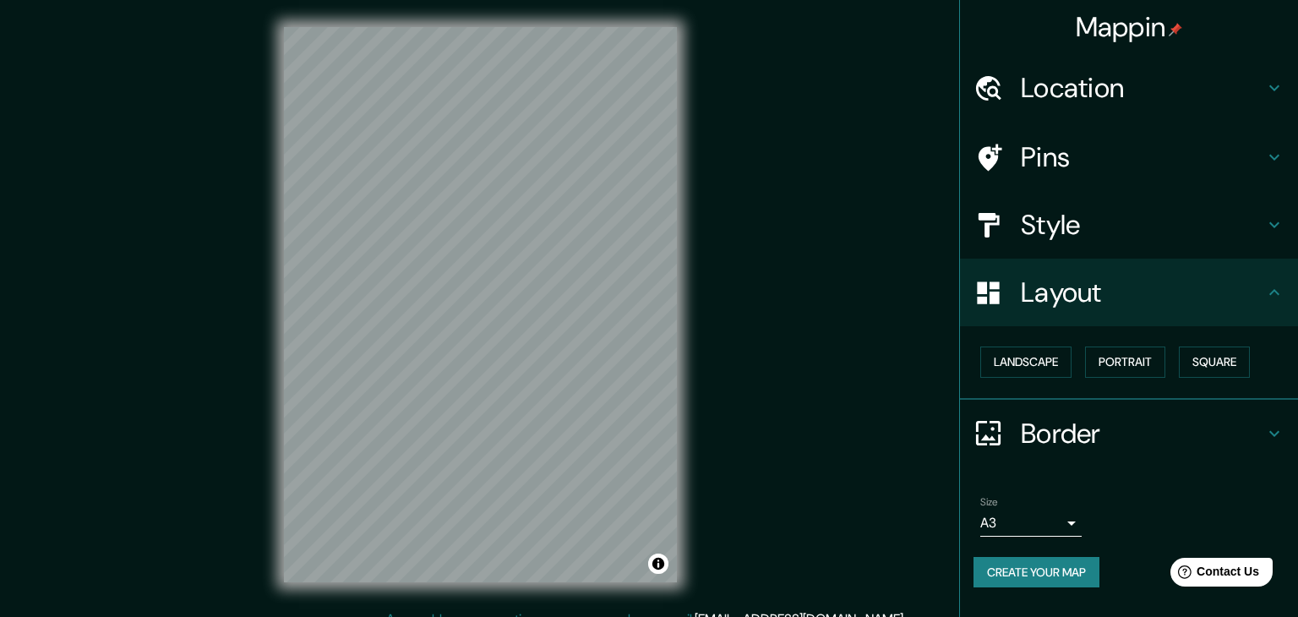
click at [1054, 516] on body "Mappin Location Chiclayo, Departamento de Lambayeque, Perú Pins Style Layout La…" at bounding box center [649, 308] width 1298 height 617
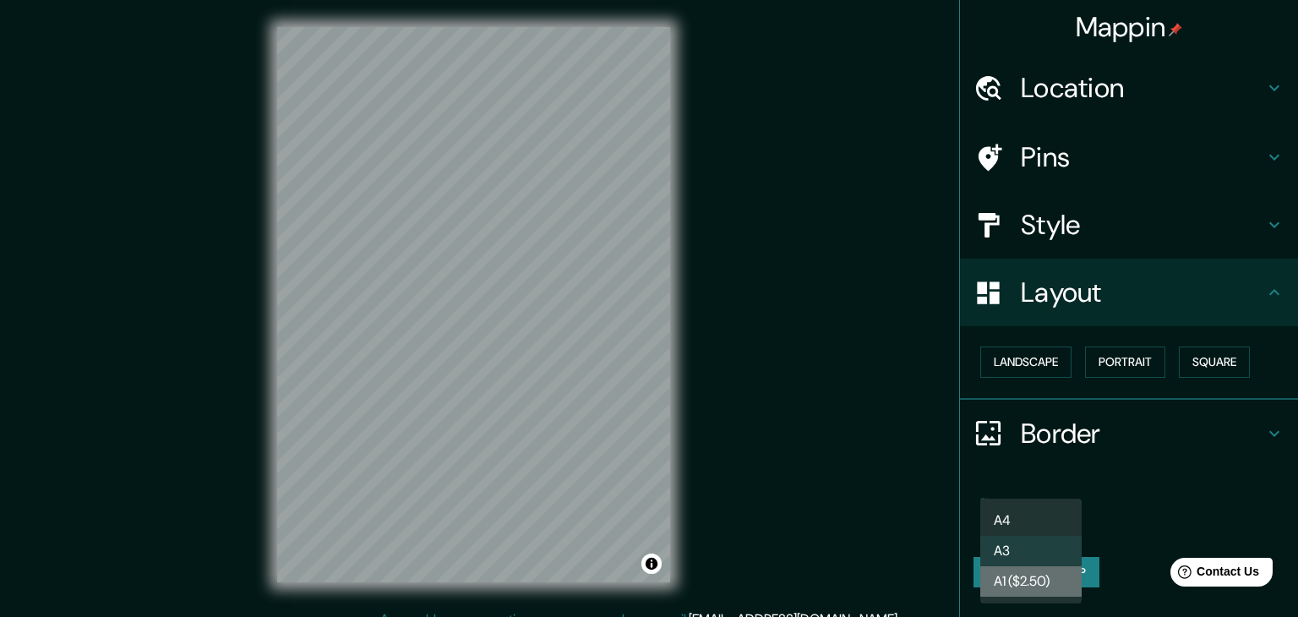
click at [1039, 575] on li "A1 ($2.50)" at bounding box center [1030, 581] width 101 height 30
click at [1046, 521] on body "Mappin Location Chiclayo, Departamento de Lambayeque, Perú Pins Style Layout La…" at bounding box center [649, 308] width 1298 height 617
click at [1042, 515] on li "A4" at bounding box center [1030, 520] width 101 height 30
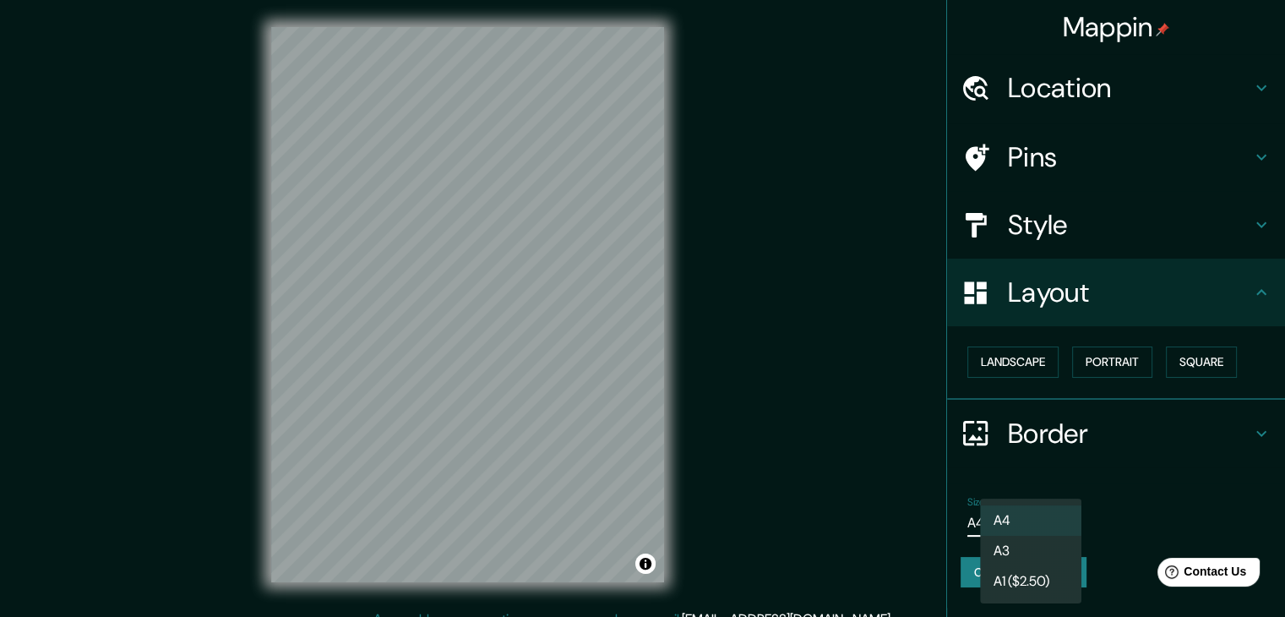
click at [1041, 515] on body "Mappin Location Chiclayo, Departamento de Lambayeque, Perú Pins Style Layout La…" at bounding box center [642, 308] width 1285 height 617
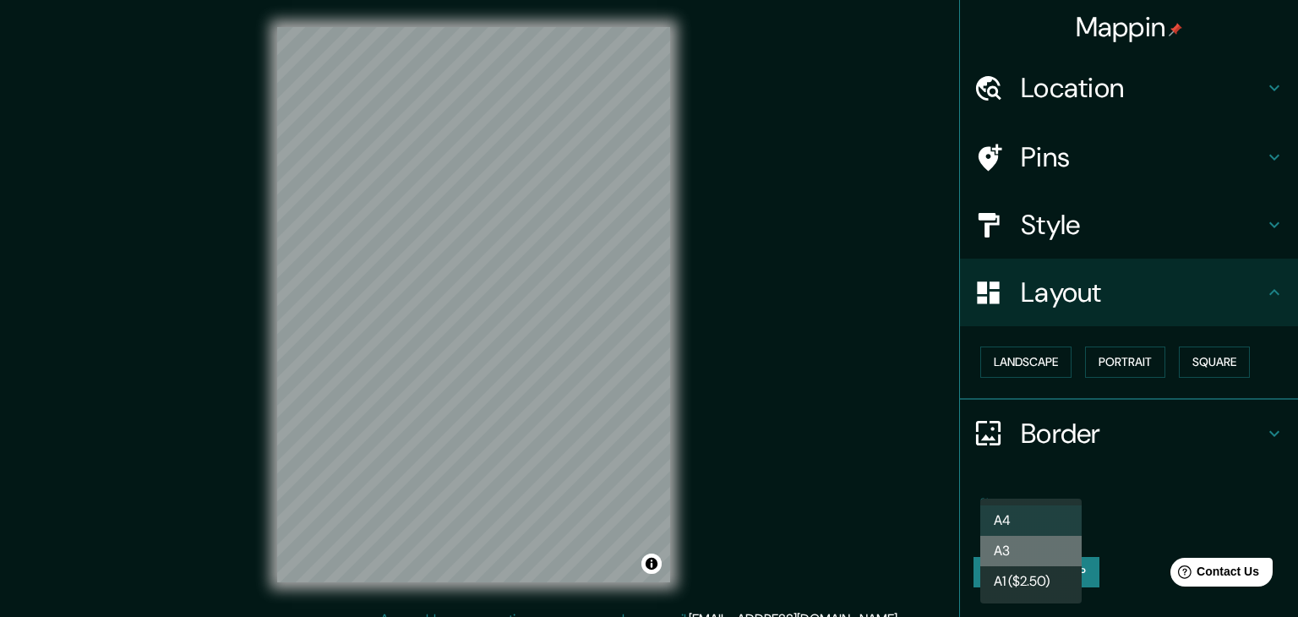
click at [1023, 539] on li "A3" at bounding box center [1030, 551] width 101 height 30
type input "a4"
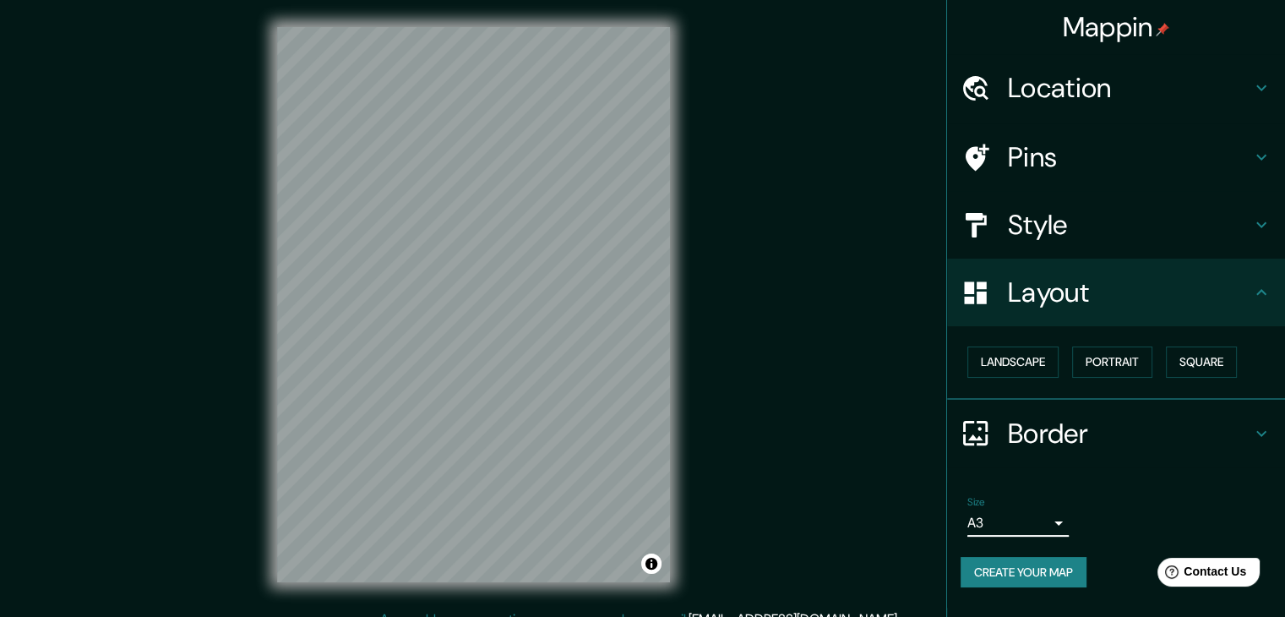
click at [1177, 90] on h4 "Location" at bounding box center [1129, 88] width 243 height 34
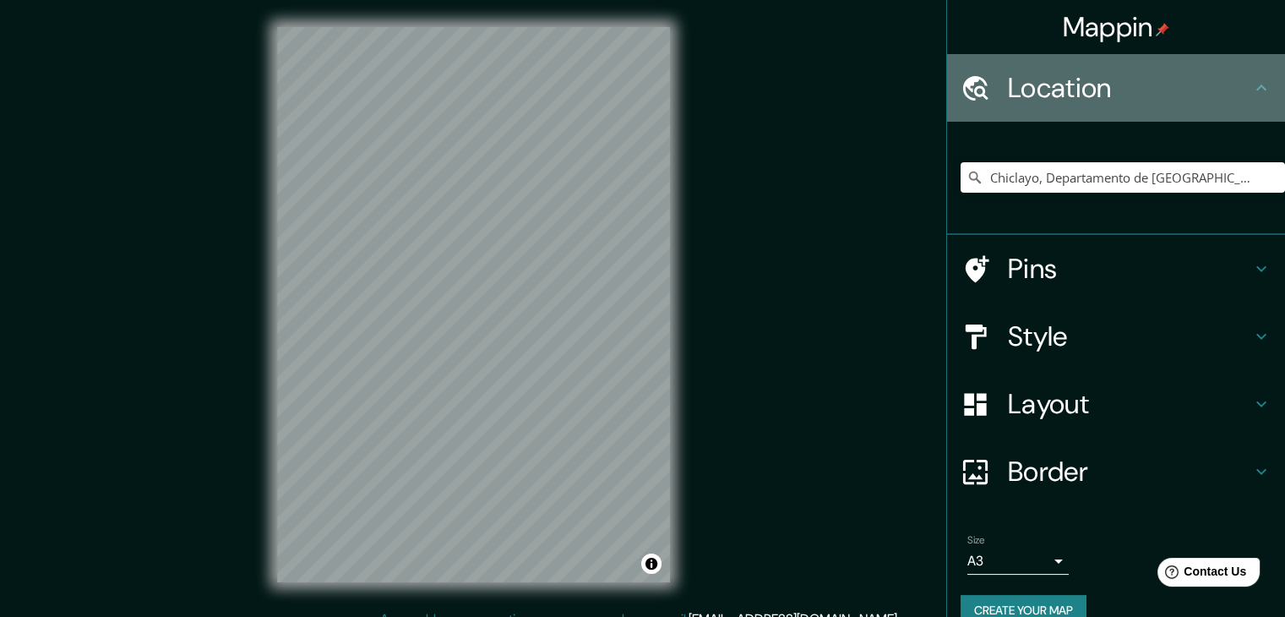
click at [1178, 90] on h4 "Location" at bounding box center [1129, 88] width 243 height 34
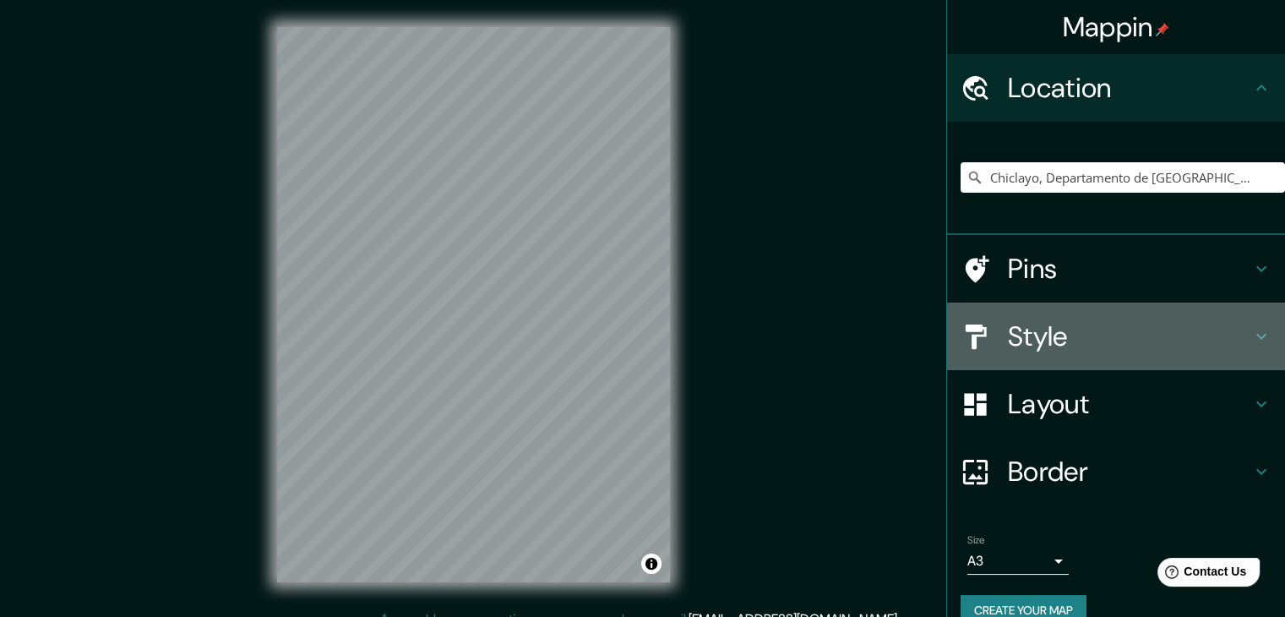
click at [1084, 340] on h4 "Style" at bounding box center [1129, 336] width 243 height 34
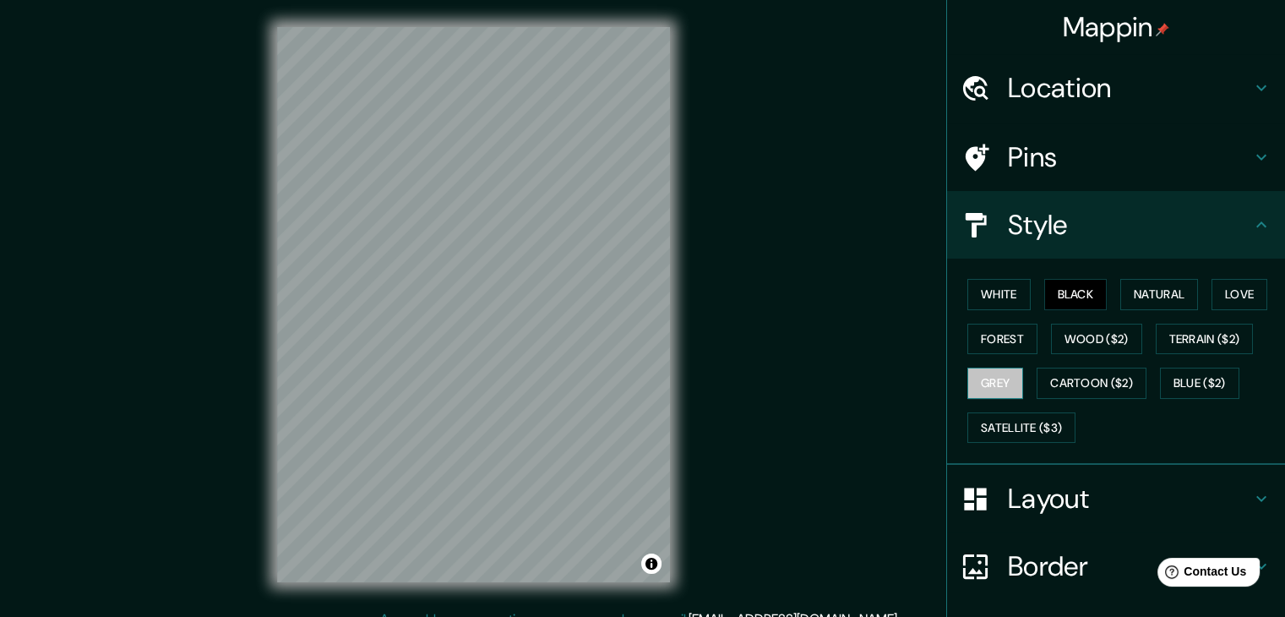
click at [994, 375] on button "Grey" at bounding box center [996, 383] width 56 height 31
click at [992, 336] on button "Forest" at bounding box center [1003, 339] width 70 height 31
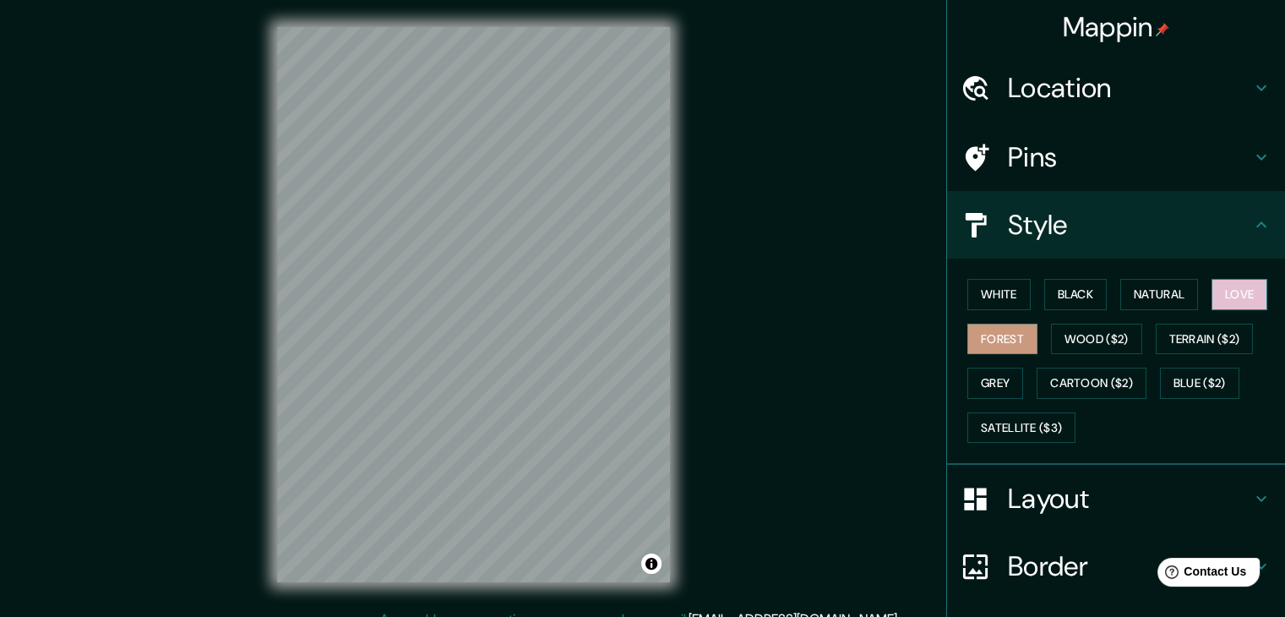
click at [1246, 287] on button "Love" at bounding box center [1240, 294] width 56 height 31
click at [1058, 292] on button "Black" at bounding box center [1075, 294] width 63 height 31
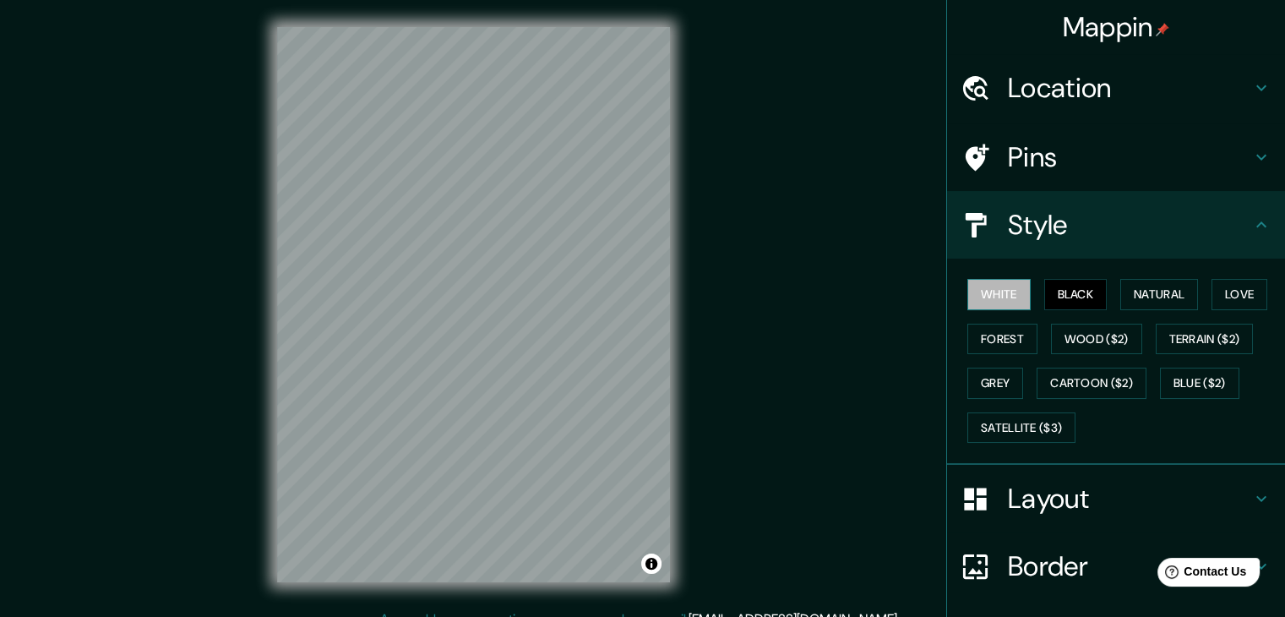
click at [989, 287] on button "White" at bounding box center [999, 294] width 63 height 31
click at [1059, 286] on button "Black" at bounding box center [1075, 294] width 63 height 31
click at [649, 570] on button "Toggle attribution" at bounding box center [651, 564] width 20 height 20
click at [595, 567] on link "Improve this map" at bounding box center [596, 564] width 84 height 12
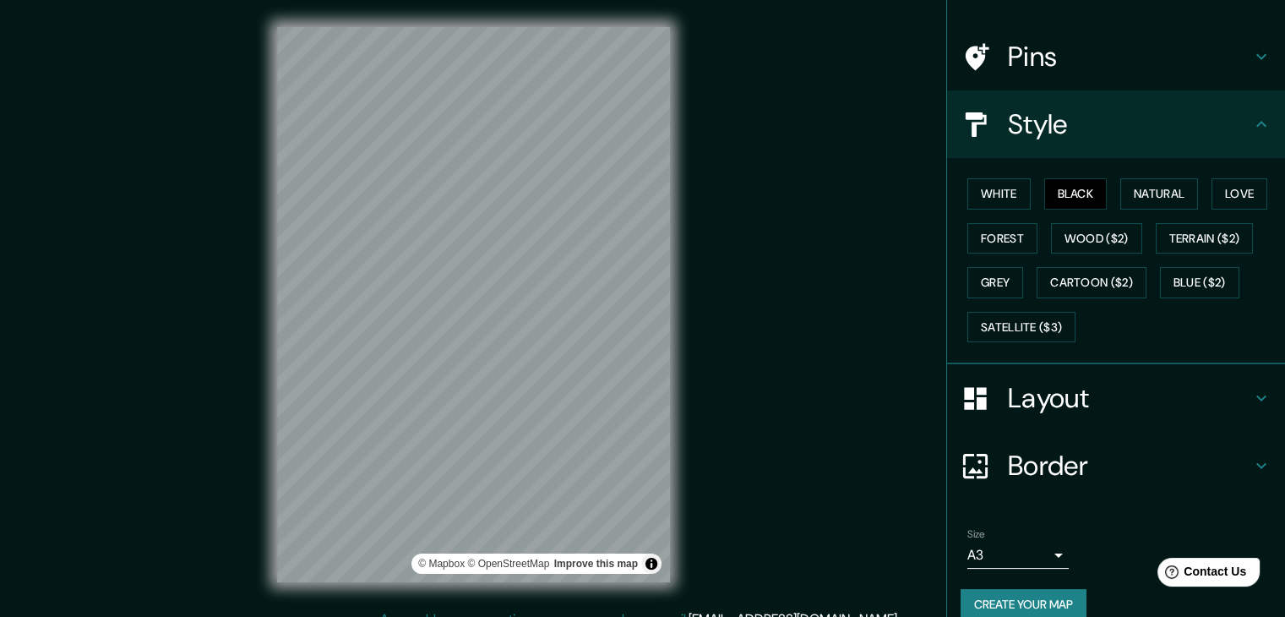
scroll to position [122, 0]
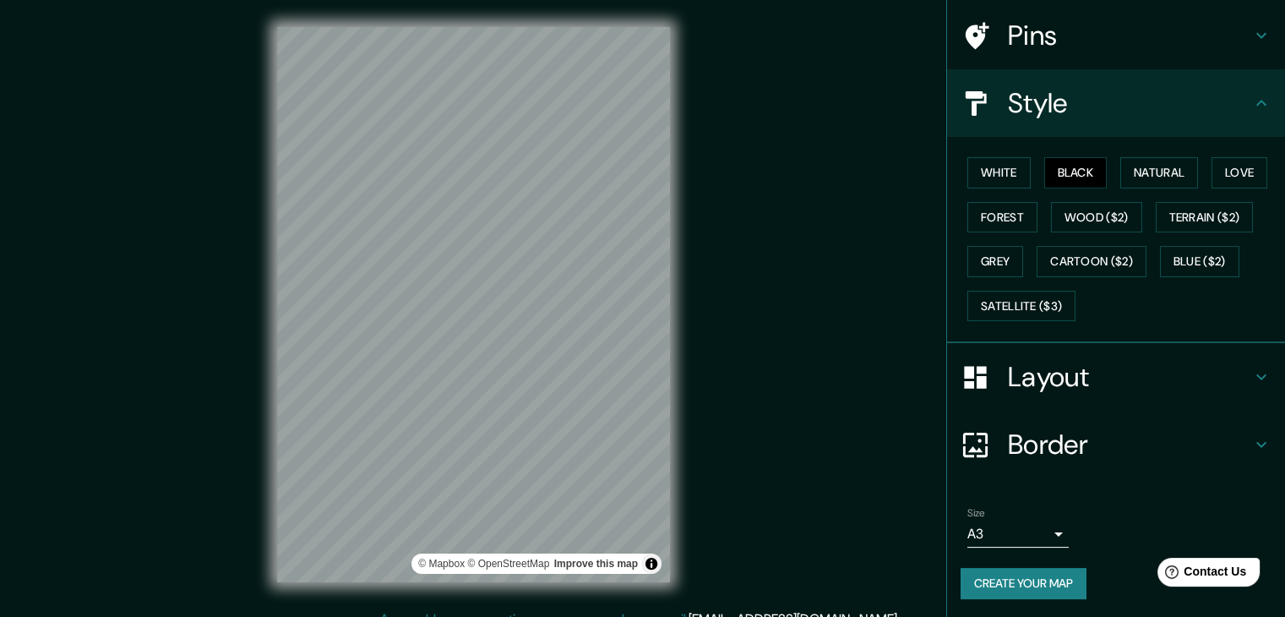
click at [1004, 586] on button "Create your map" at bounding box center [1024, 583] width 126 height 31
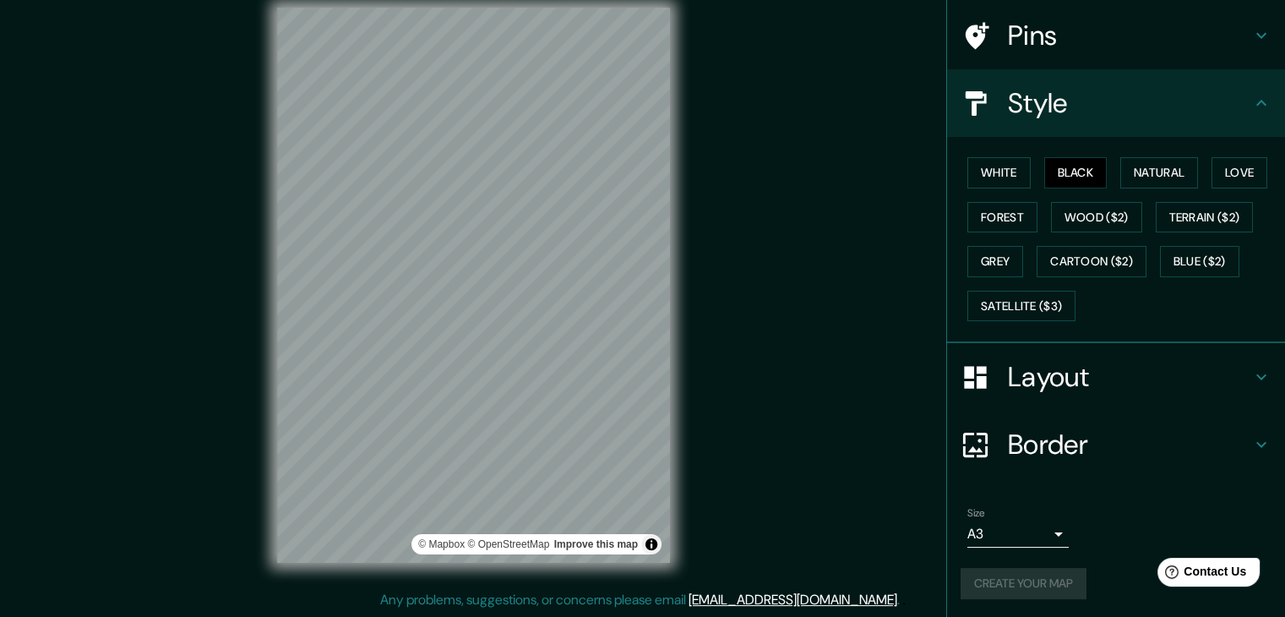
click at [1038, 579] on div "Create your map" at bounding box center [1116, 583] width 311 height 31
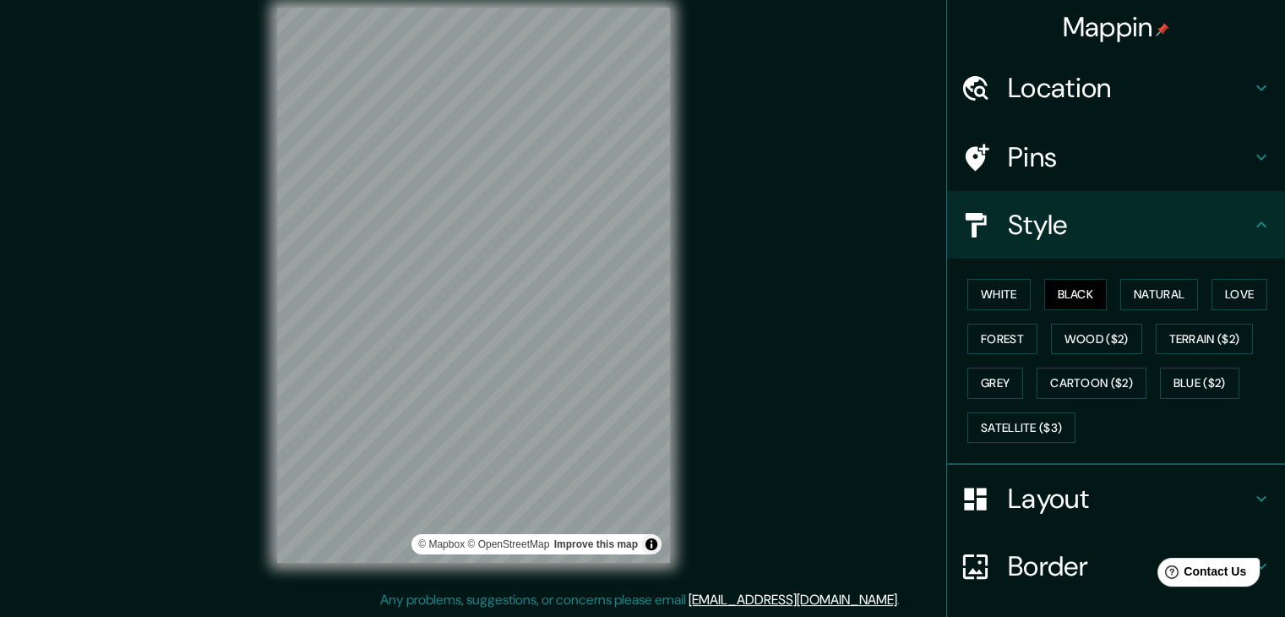
scroll to position [85, 0]
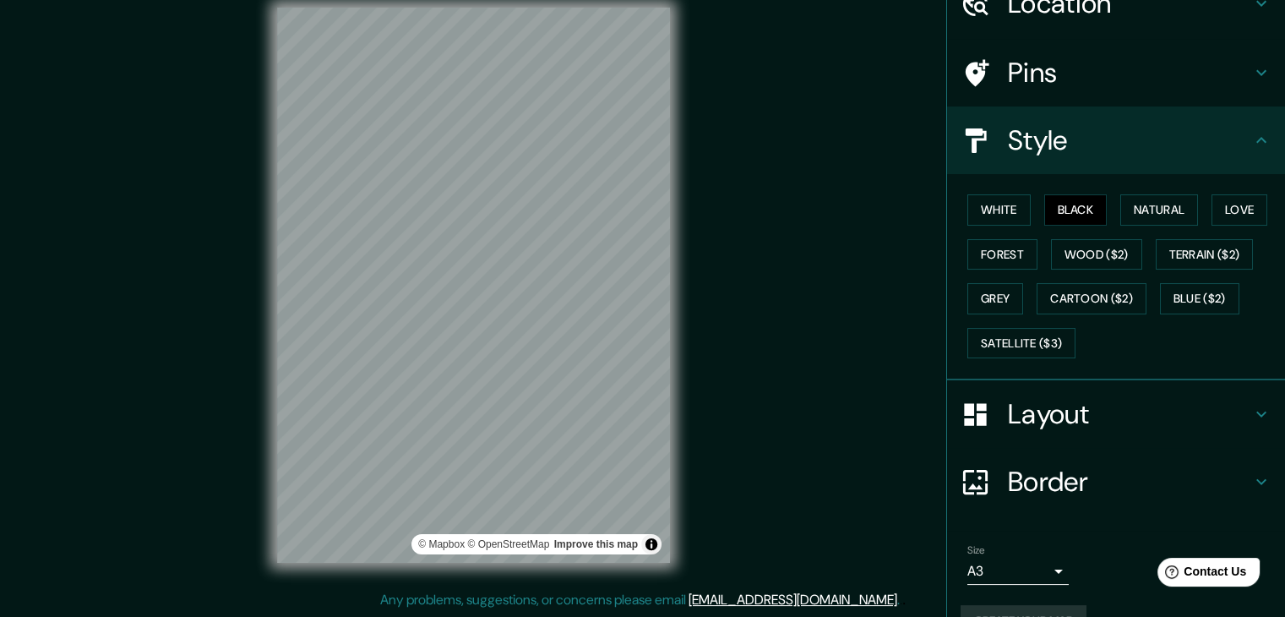
click at [1072, 419] on h4 "Layout" at bounding box center [1129, 414] width 243 height 34
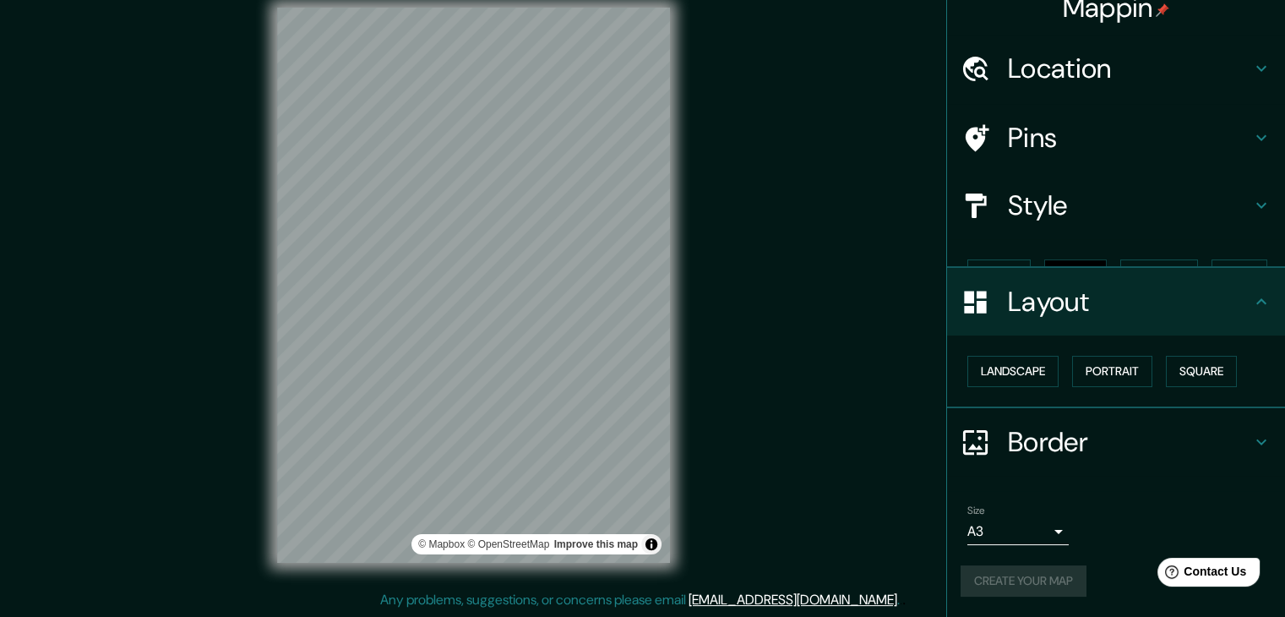
scroll to position [0, 0]
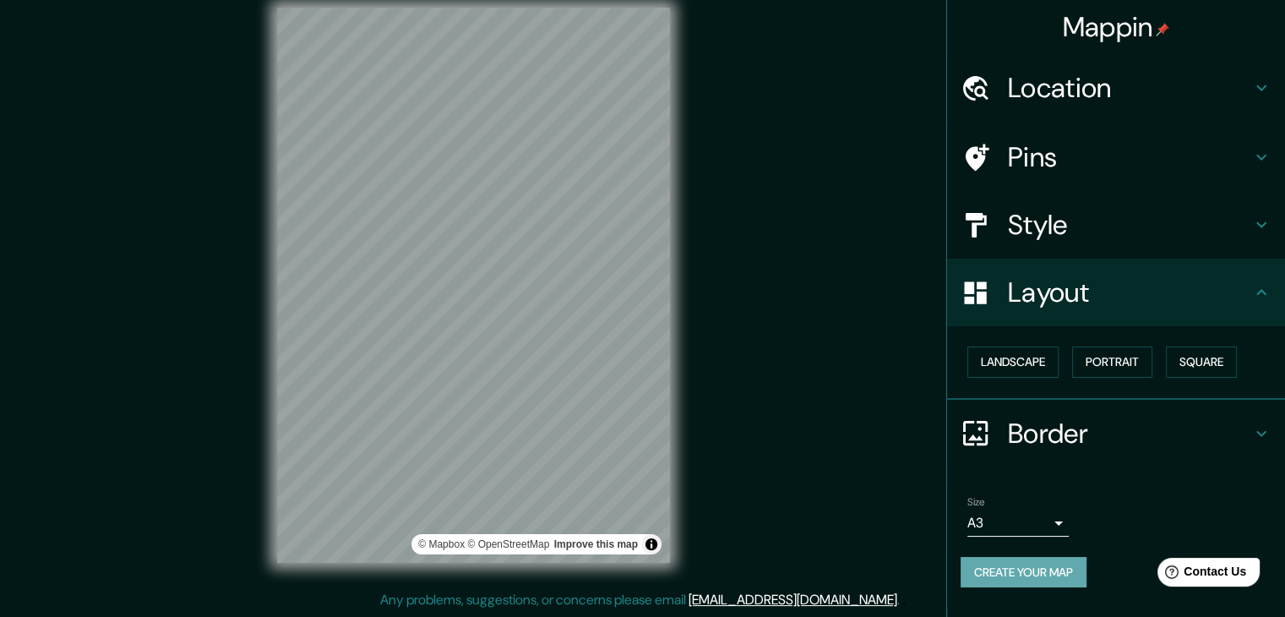
click at [1023, 572] on button "Create your map" at bounding box center [1024, 572] width 126 height 31
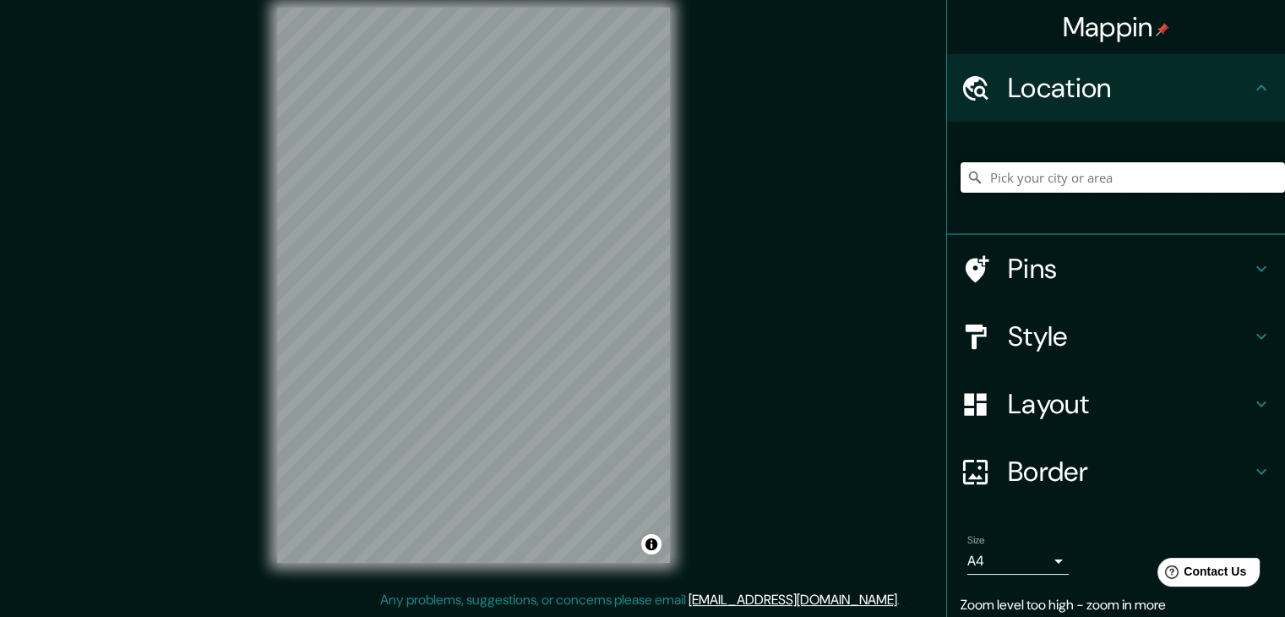
click at [1097, 190] on input "Pick your city or area" at bounding box center [1123, 177] width 325 height 30
type input "Chiclayo, Departamento de [GEOGRAPHIC_DATA], [GEOGRAPHIC_DATA]"
click at [1057, 330] on h4 "Style" at bounding box center [1129, 336] width 243 height 34
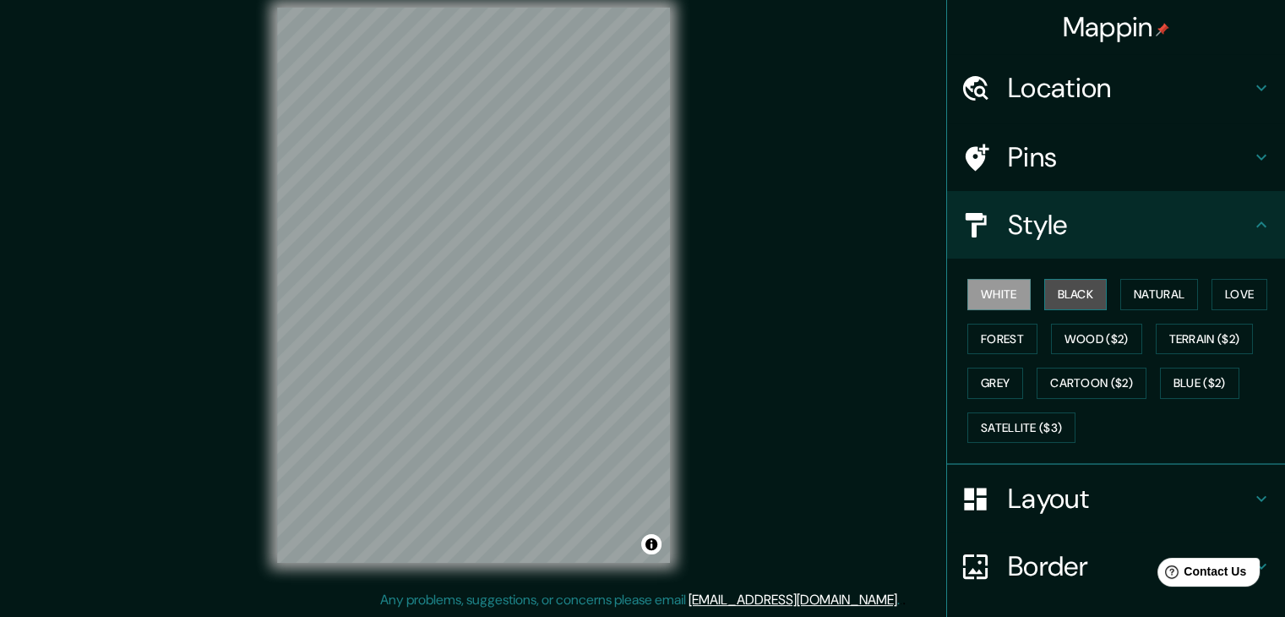
click at [1049, 295] on button "Black" at bounding box center [1075, 294] width 63 height 31
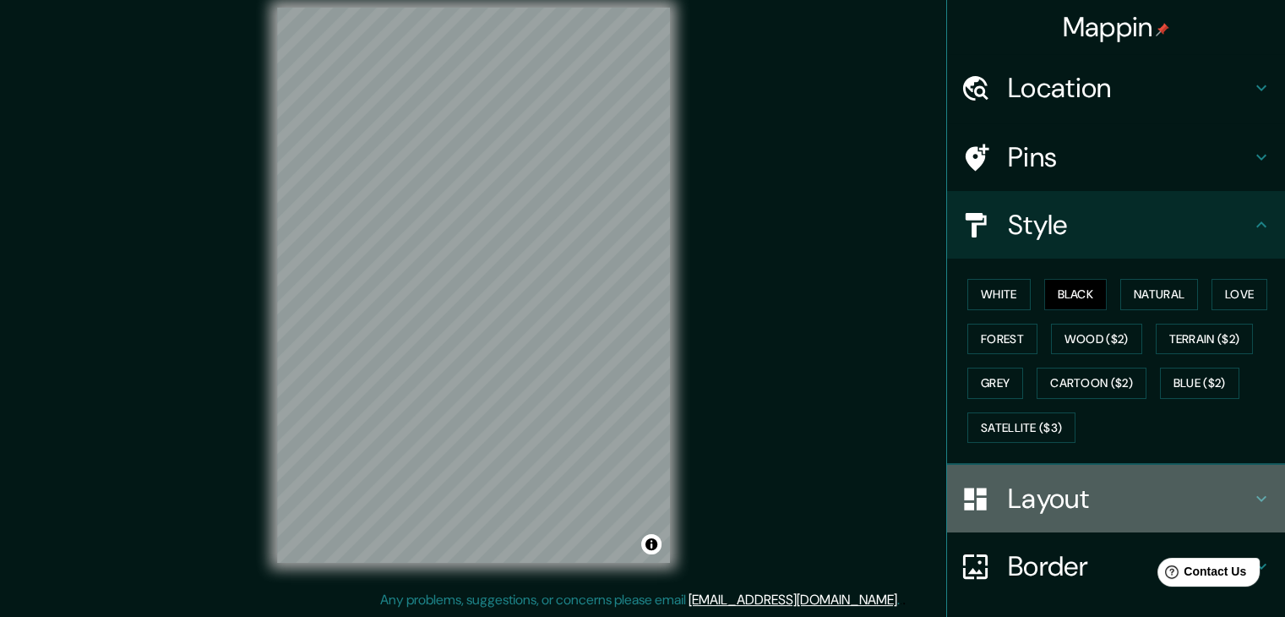
click at [1038, 485] on h4 "Layout" at bounding box center [1129, 499] width 243 height 34
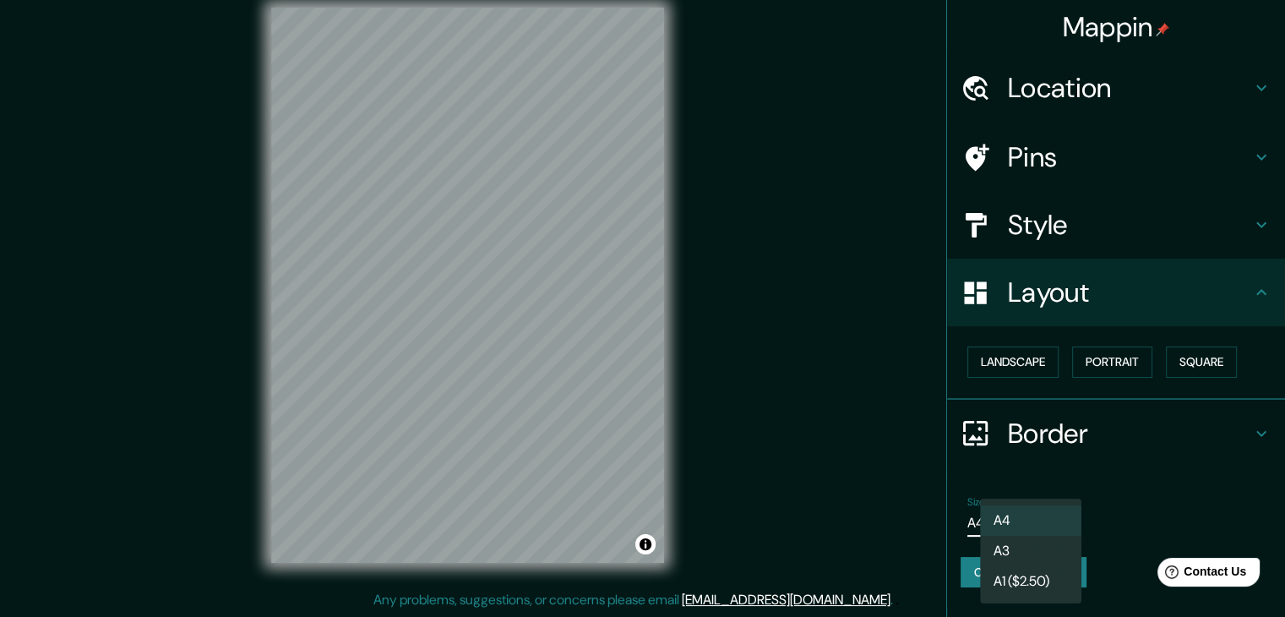
click at [1020, 515] on body "Mappin Location [GEOGRAPHIC_DATA], [GEOGRAPHIC_DATA], [GEOGRAPHIC_DATA] [GEOGRA…" at bounding box center [642, 289] width 1285 height 617
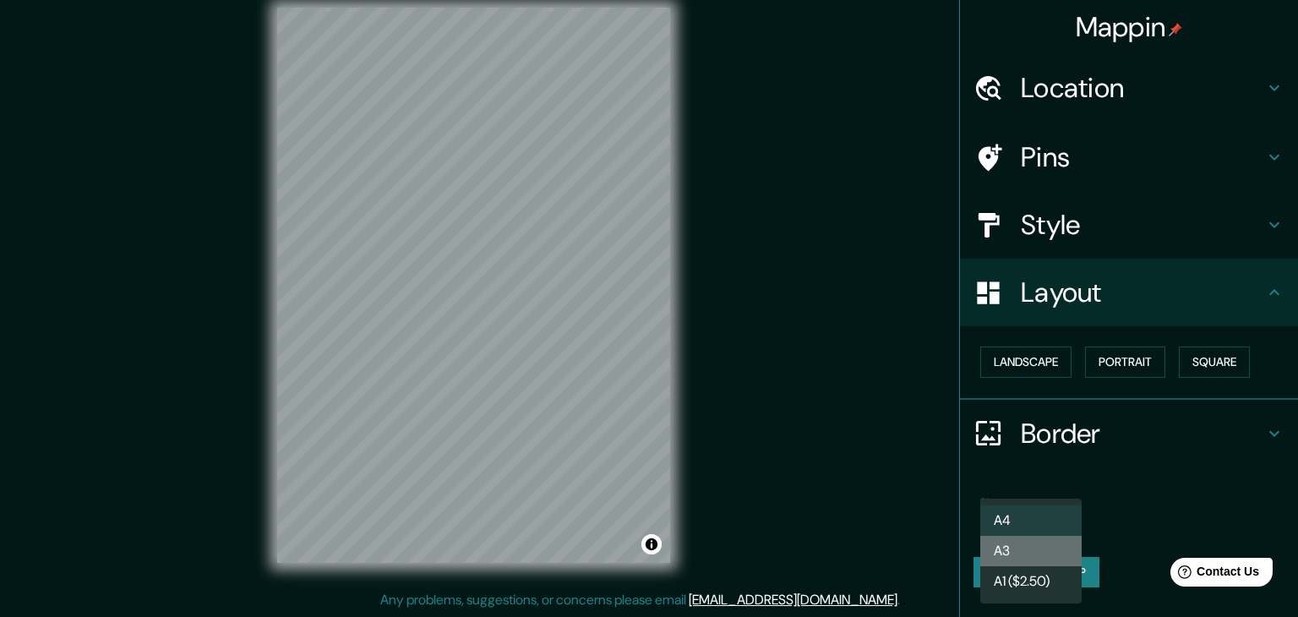
click at [1021, 545] on li "A3" at bounding box center [1030, 551] width 101 height 30
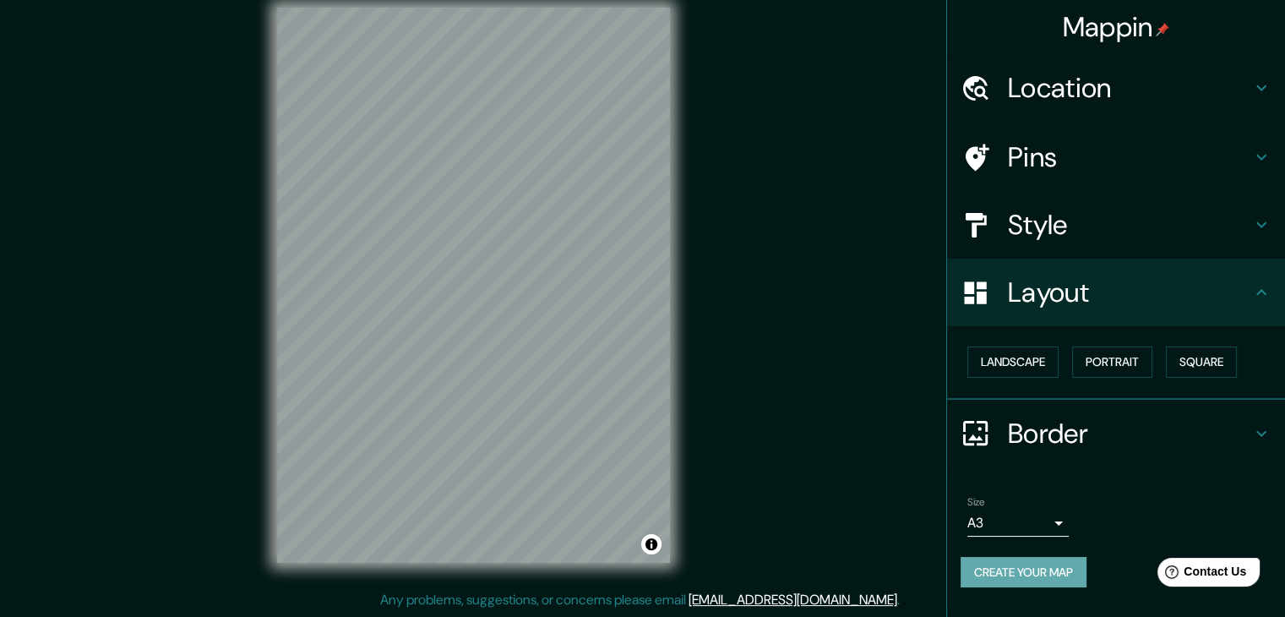
click at [1039, 564] on button "Create your map" at bounding box center [1024, 572] width 126 height 31
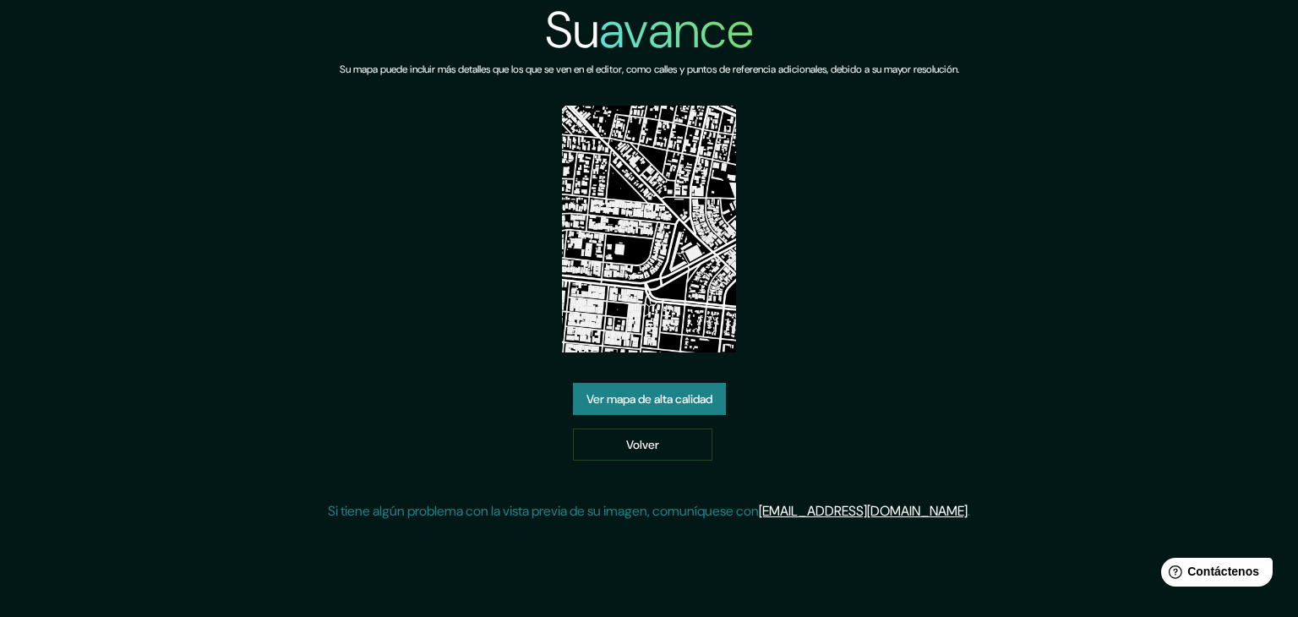
click at [838, 250] on div "Su avance Su mapa puede incluir más detalles que los que se ven en el editor, c…" at bounding box center [649, 267] width 642 height 535
click at [696, 398] on font "Ver mapa de alta calidad" at bounding box center [649, 398] width 126 height 15
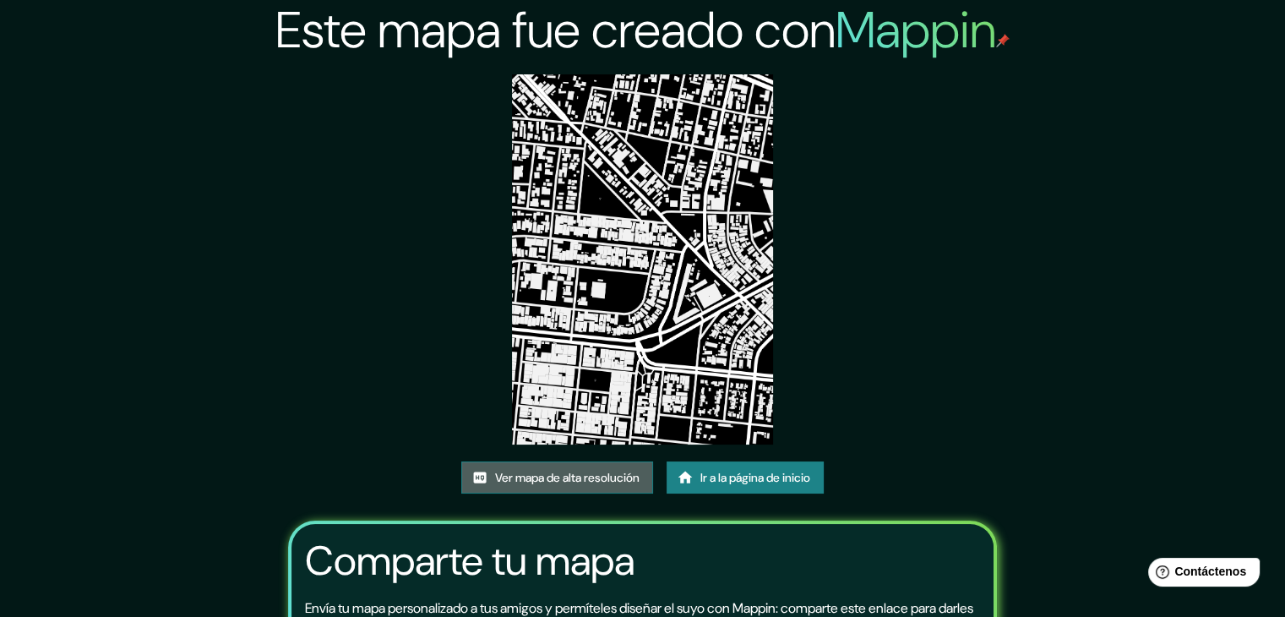
click at [581, 483] on font "Ver mapa de alta resolución" at bounding box center [567, 477] width 145 height 15
click at [711, 477] on font "Ir a la página de inicio" at bounding box center [756, 477] width 110 height 15
